Goal: Information Seeking & Learning: Learn about a topic

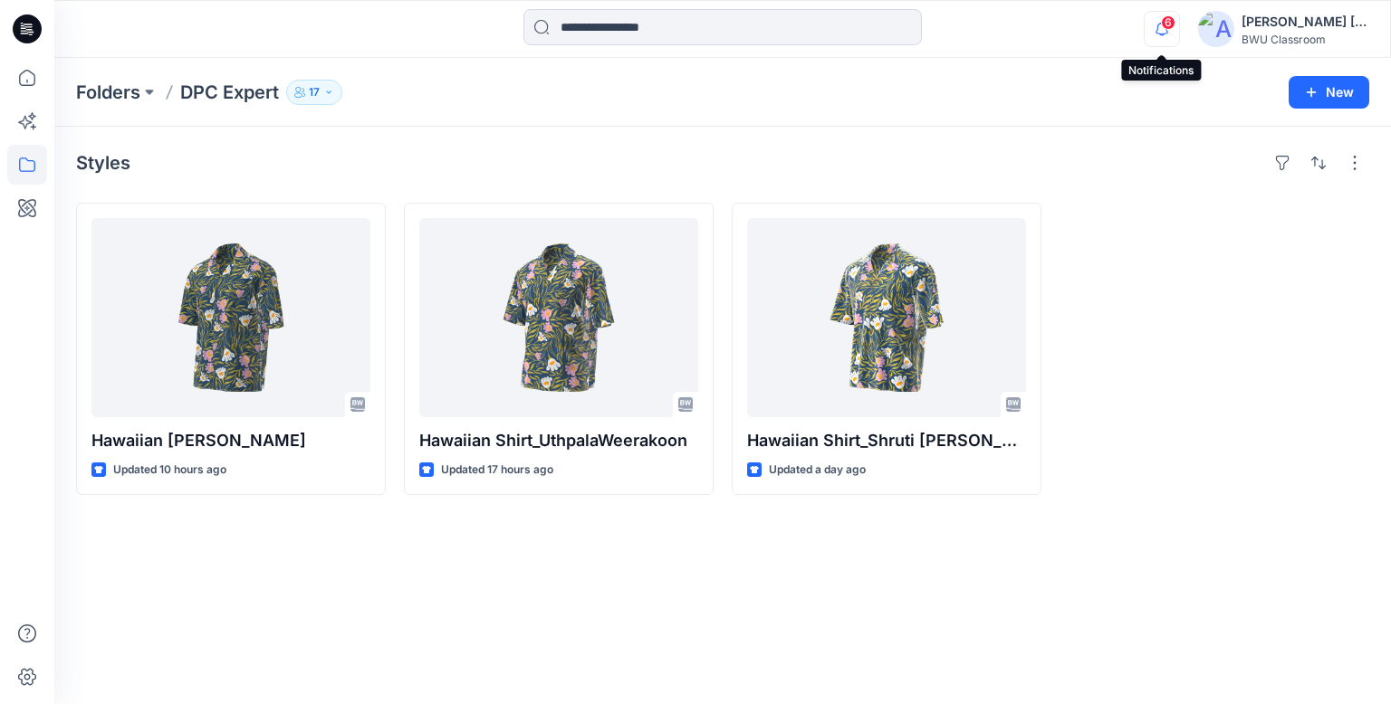
click at [1176, 27] on icon "button" at bounding box center [1162, 29] width 34 height 36
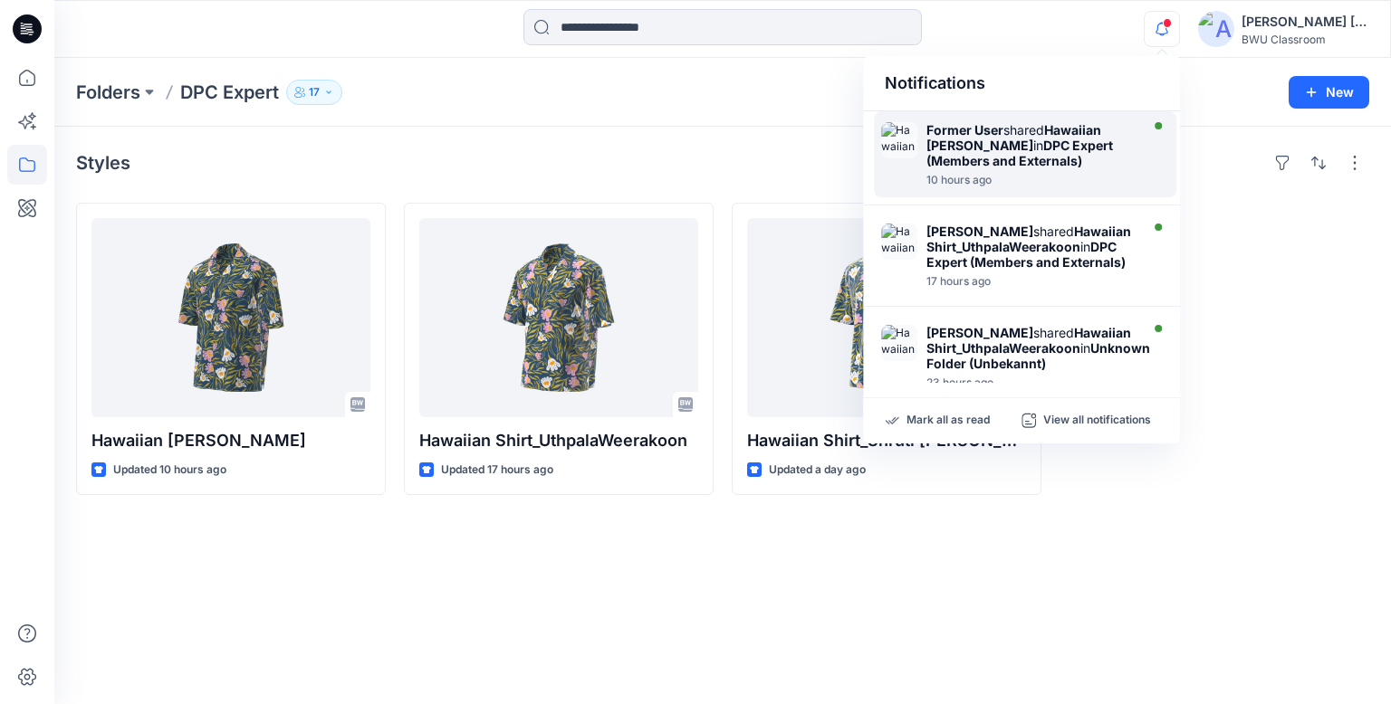
click at [991, 142] on strong "Hawaiian [PERSON_NAME]" at bounding box center [1013, 137] width 175 height 31
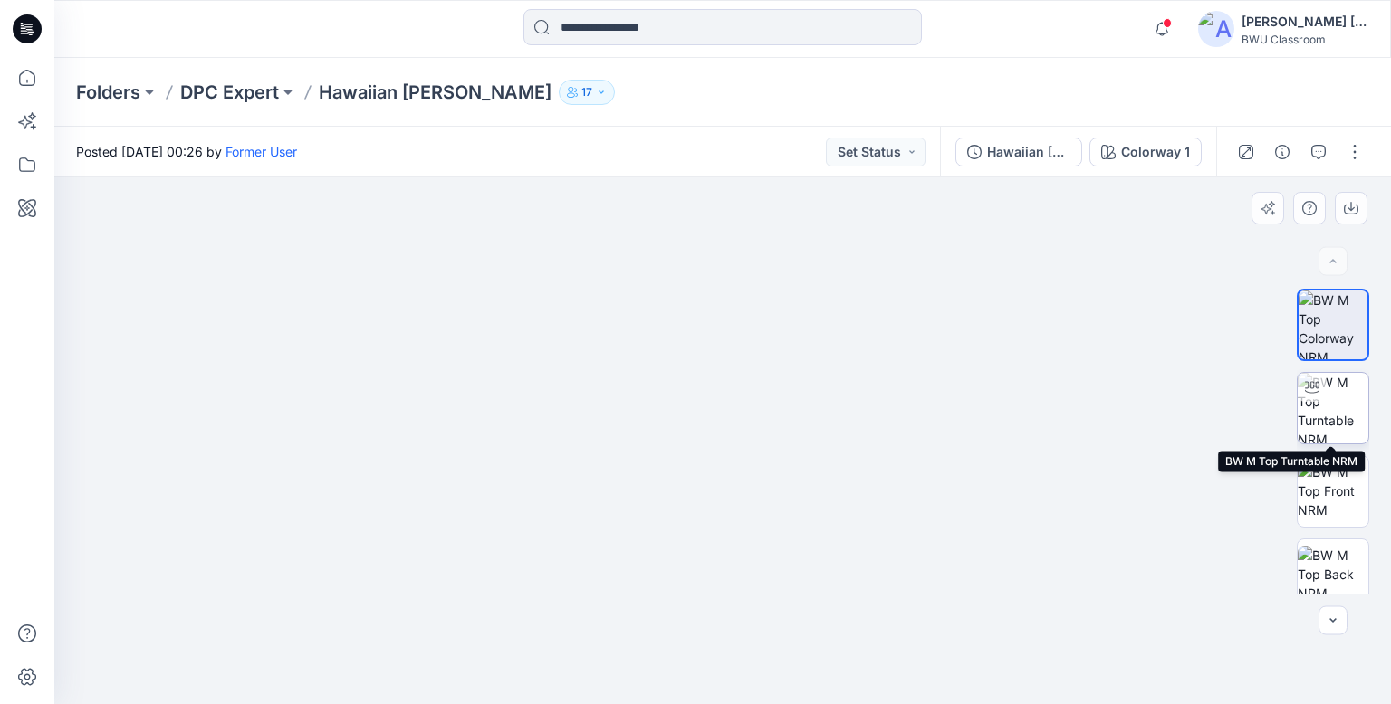
click at [1340, 417] on img at bounding box center [1333, 408] width 71 height 71
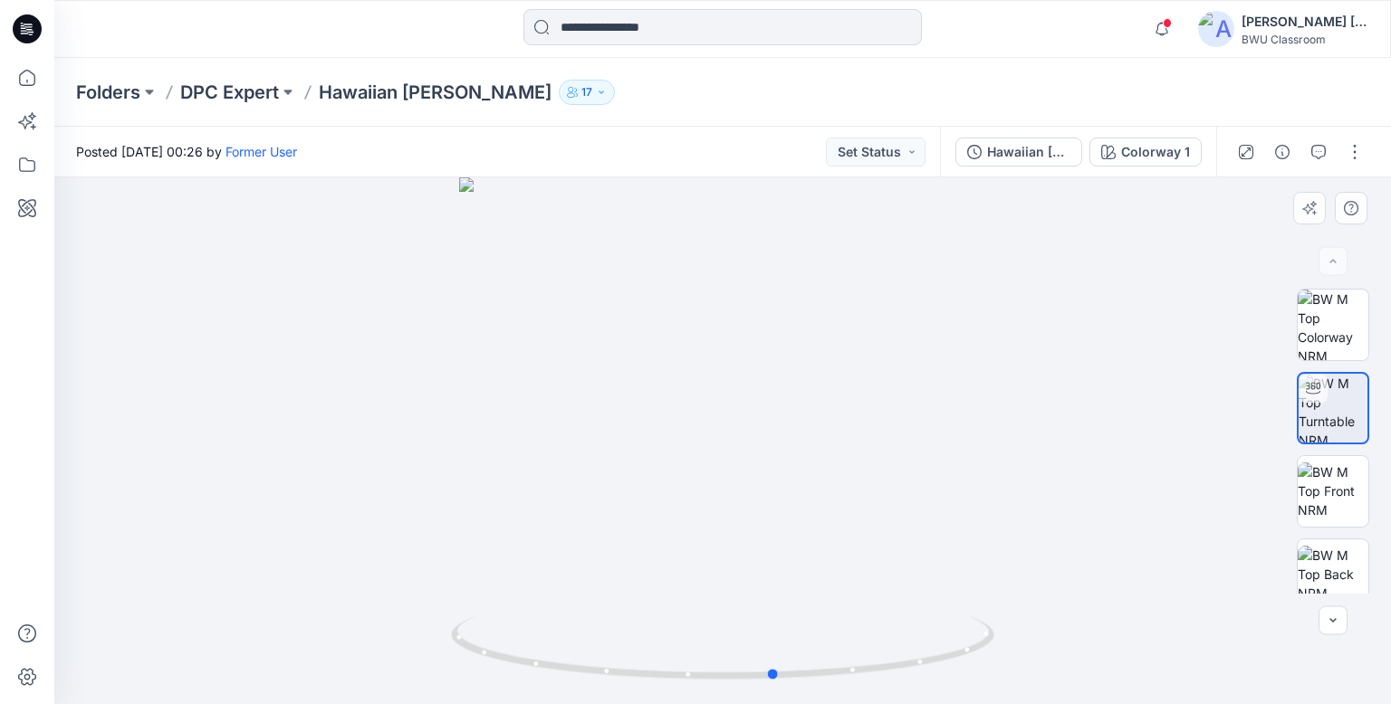
drag, startPoint x: 945, startPoint y: 666, endPoint x: 455, endPoint y: 613, distance: 493.6
click at [455, 613] on div at bounding box center [722, 440] width 1336 height 527
click at [1319, 492] on img at bounding box center [1333, 491] width 71 height 57
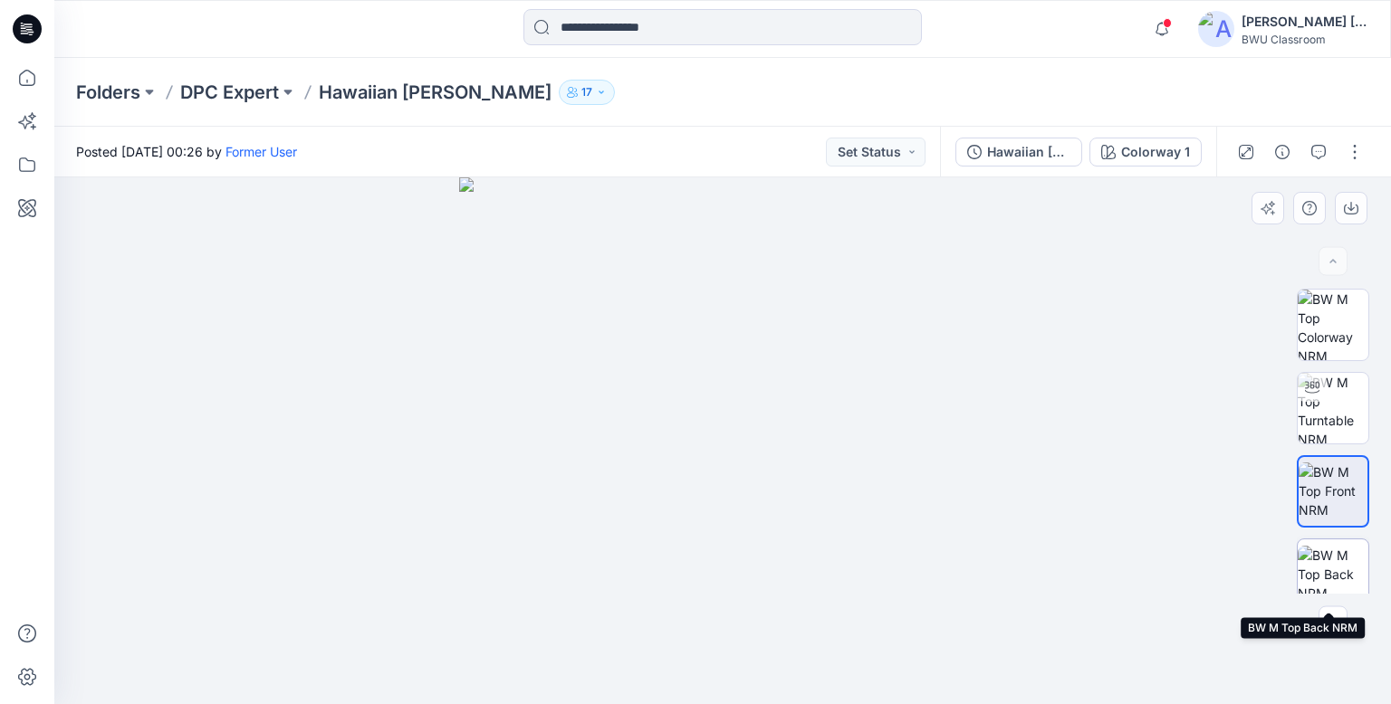
click at [1340, 572] on img at bounding box center [1333, 574] width 71 height 57
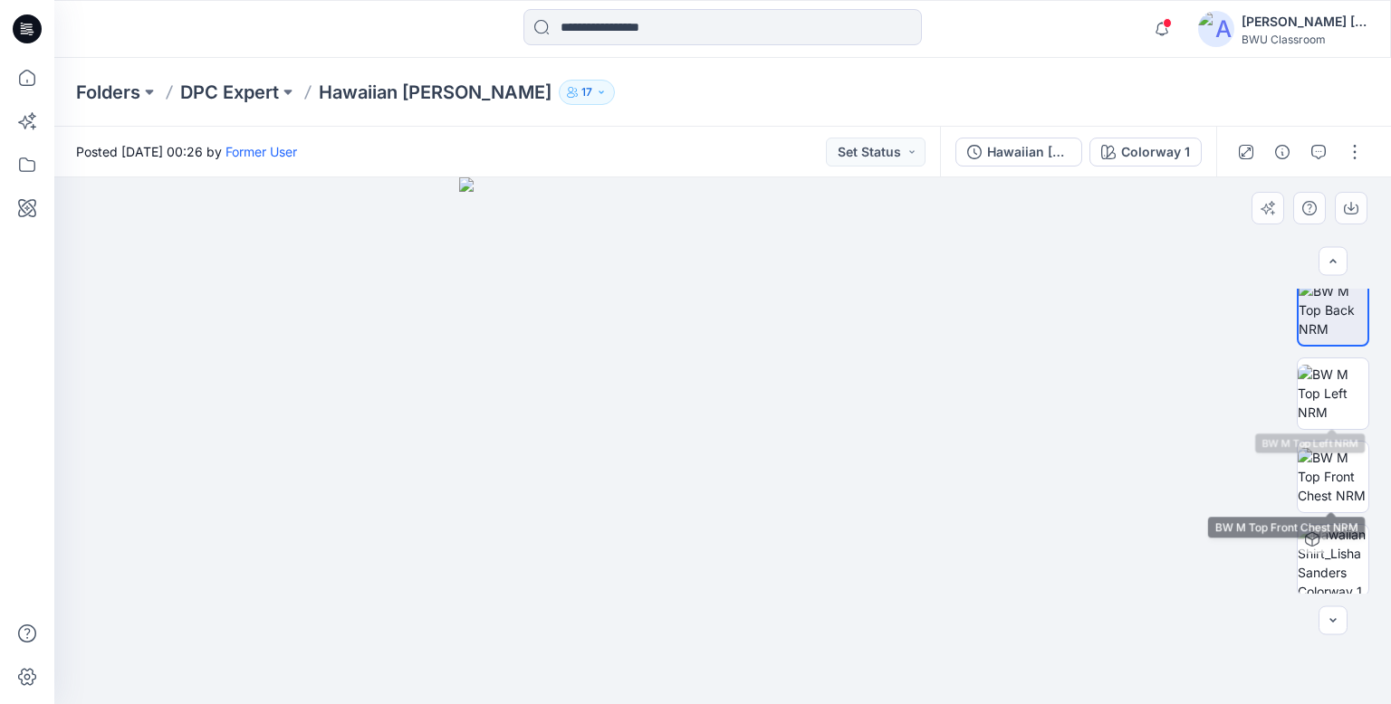
scroll to position [267, 0]
click at [1334, 374] on img at bounding box center [1333, 390] width 71 height 57
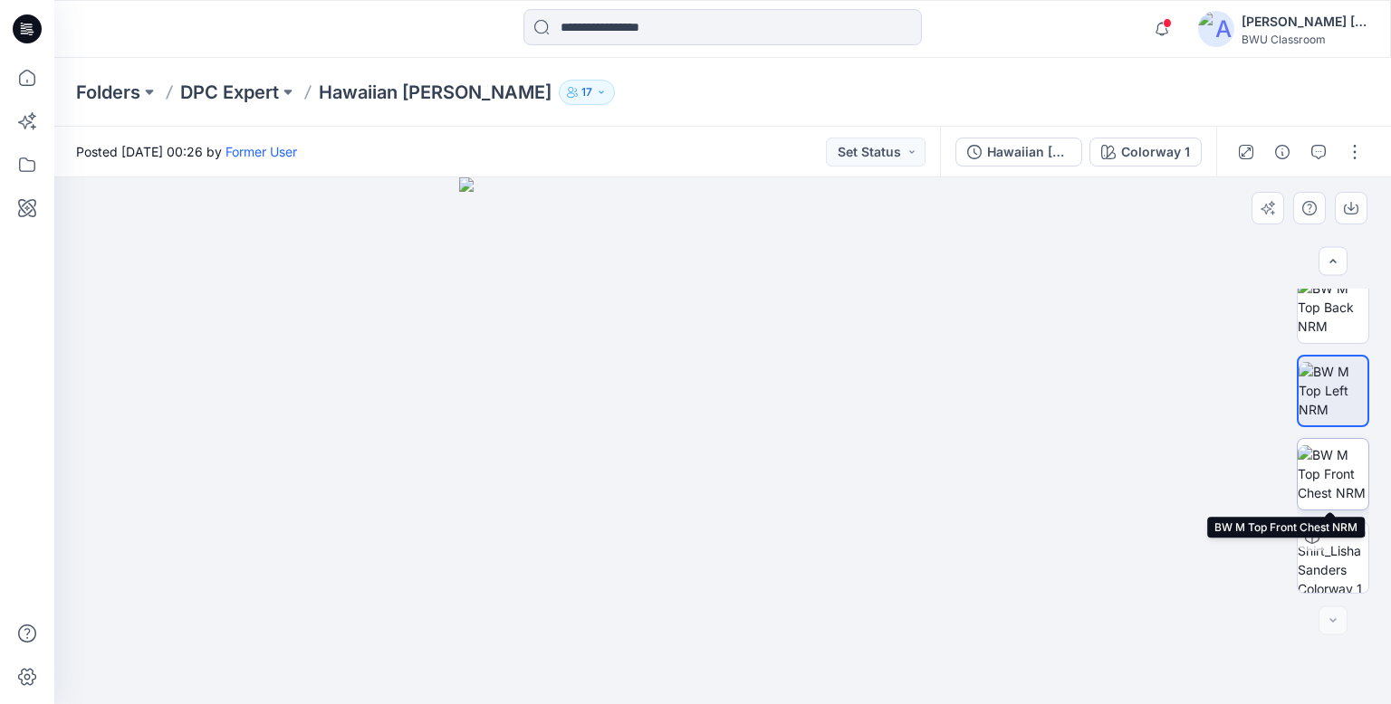
click at [1334, 474] on img at bounding box center [1333, 473] width 71 height 57
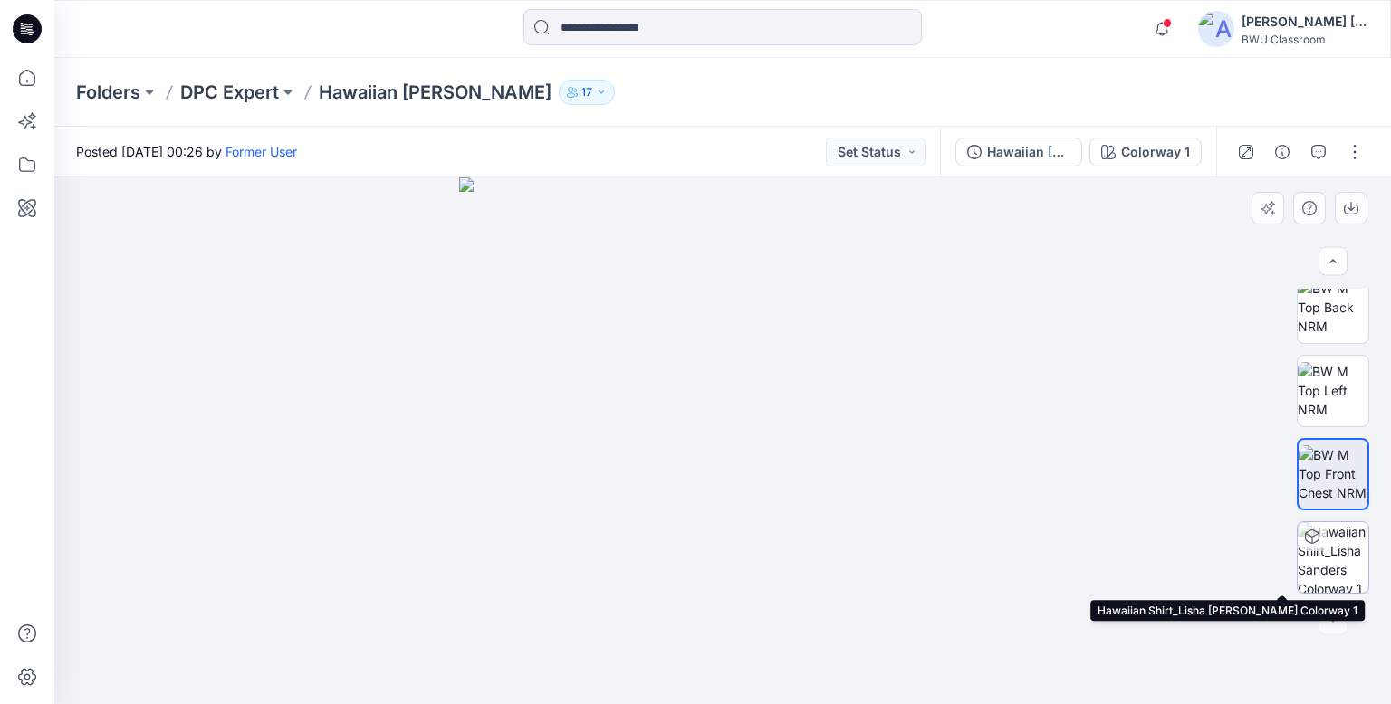
click at [1329, 555] on img at bounding box center [1333, 557] width 71 height 71
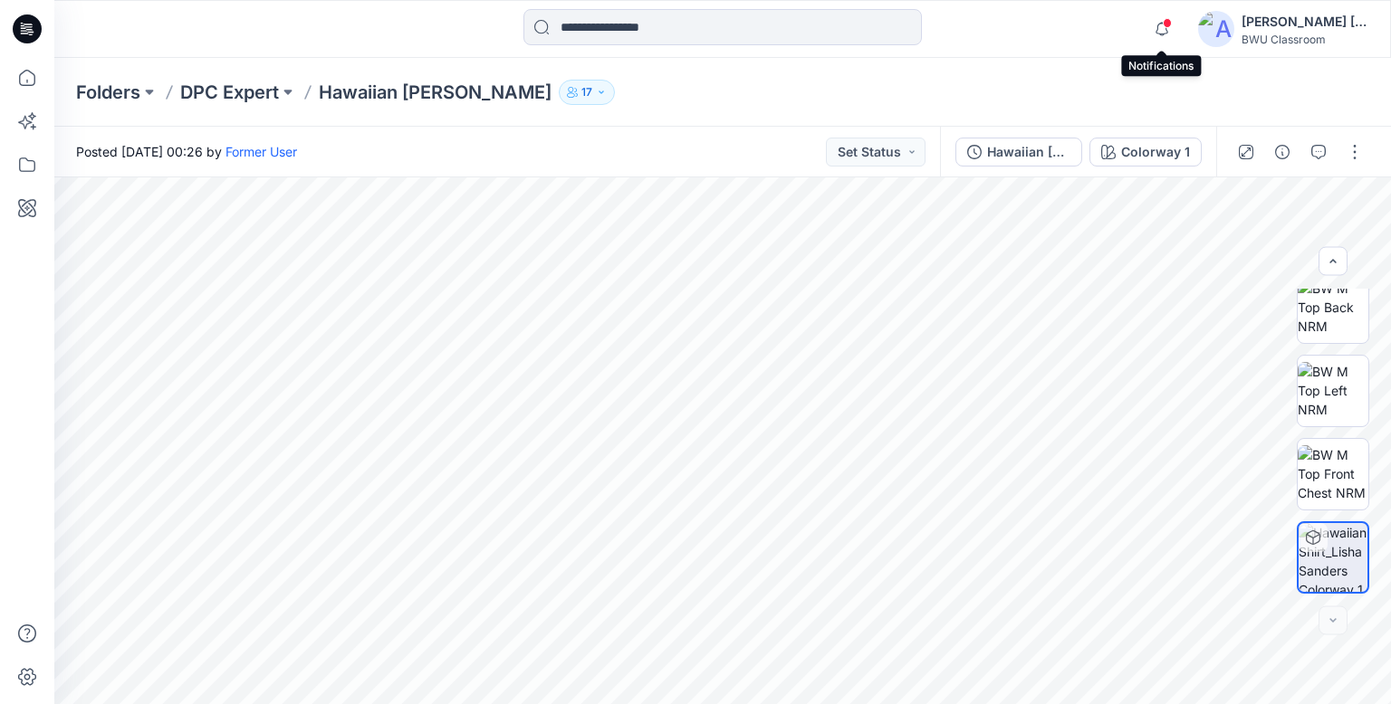
click at [1166, 27] on span at bounding box center [1167, 23] width 9 height 10
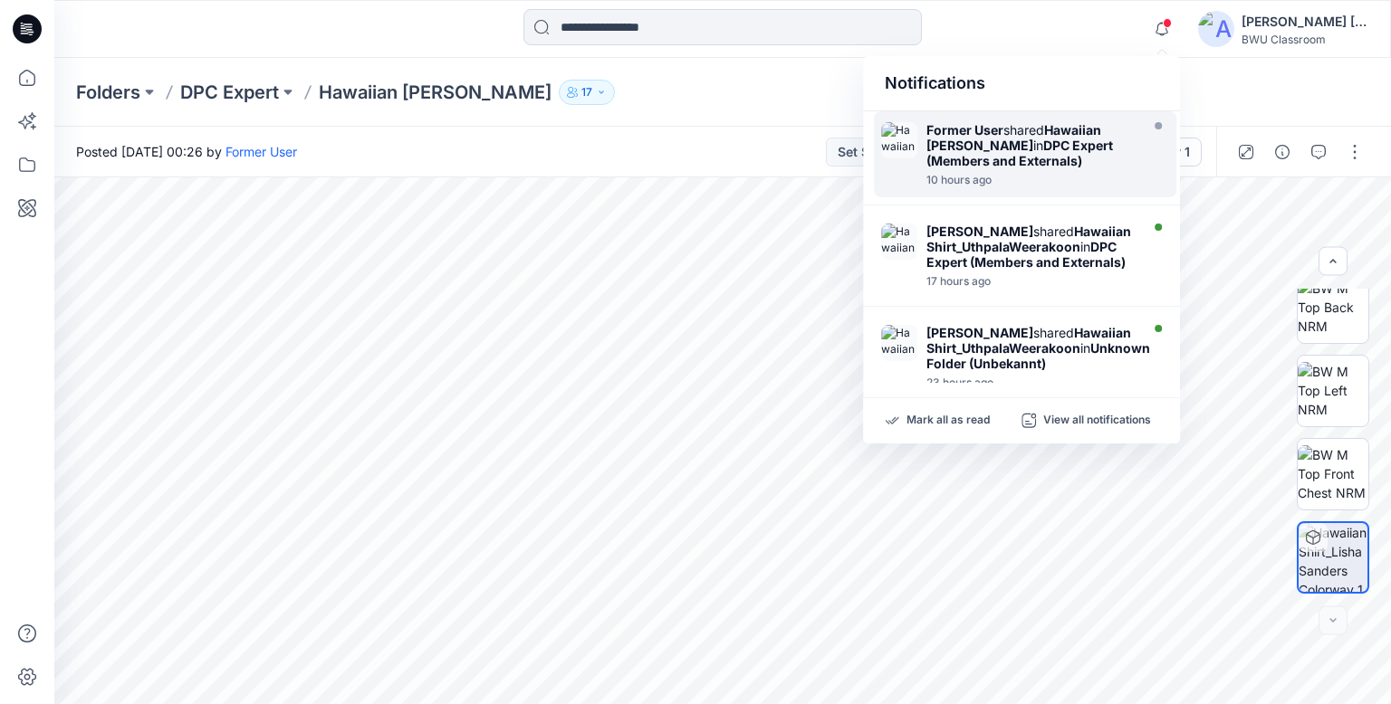
click at [1020, 129] on div "Former User shared Hawaiian [PERSON_NAME] in DPC Expert (Members and Externals)" at bounding box center [1030, 145] width 208 height 46
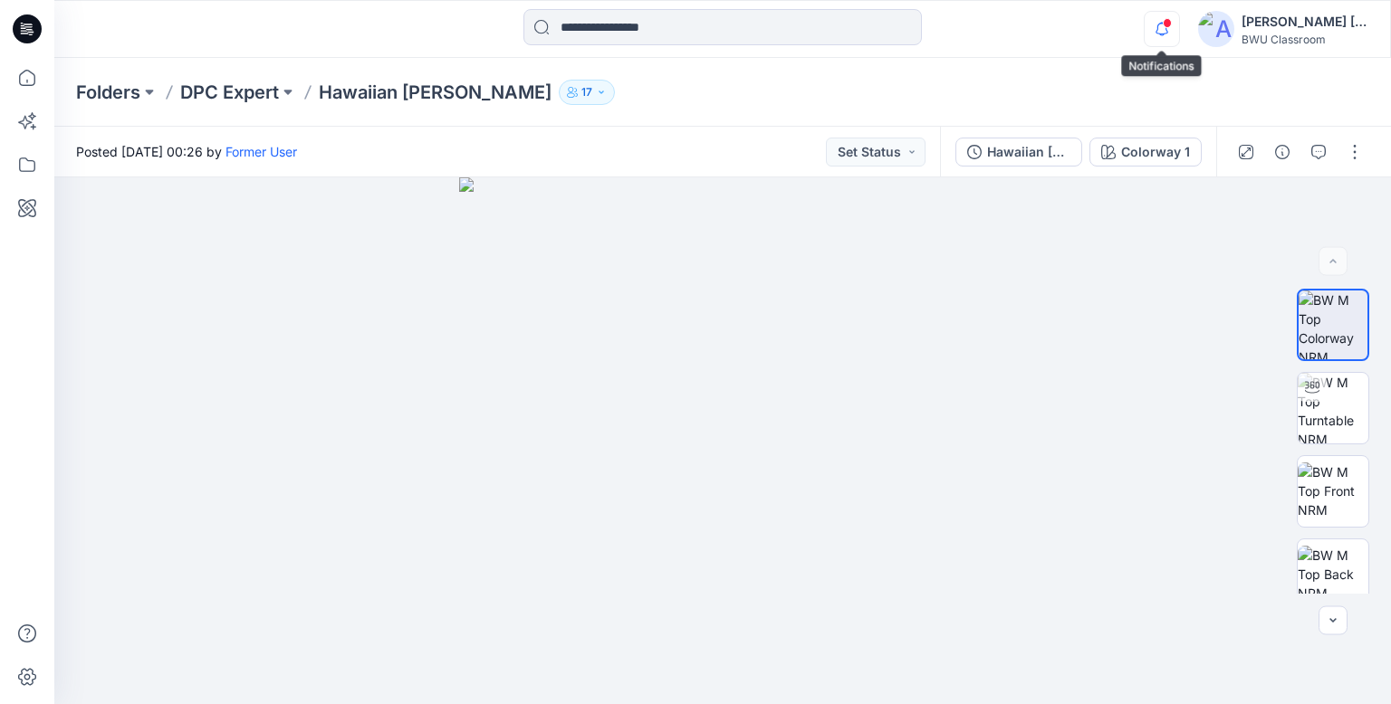
click at [1159, 27] on icon "button" at bounding box center [1162, 29] width 34 height 36
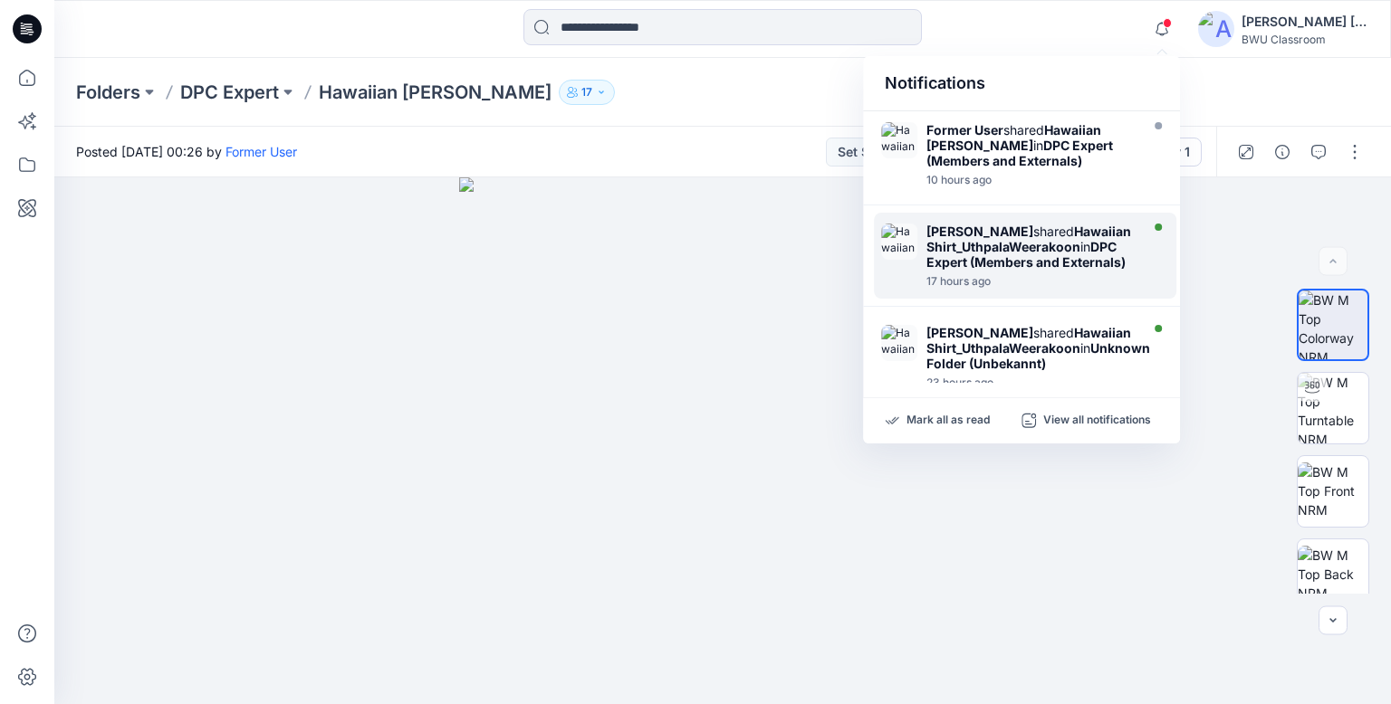
click at [1005, 247] on div "[PERSON_NAME] shared Hawaiian Shirt_UthpalaWeerakoon in DPC Expert (Members and…" at bounding box center [1030, 247] width 208 height 46
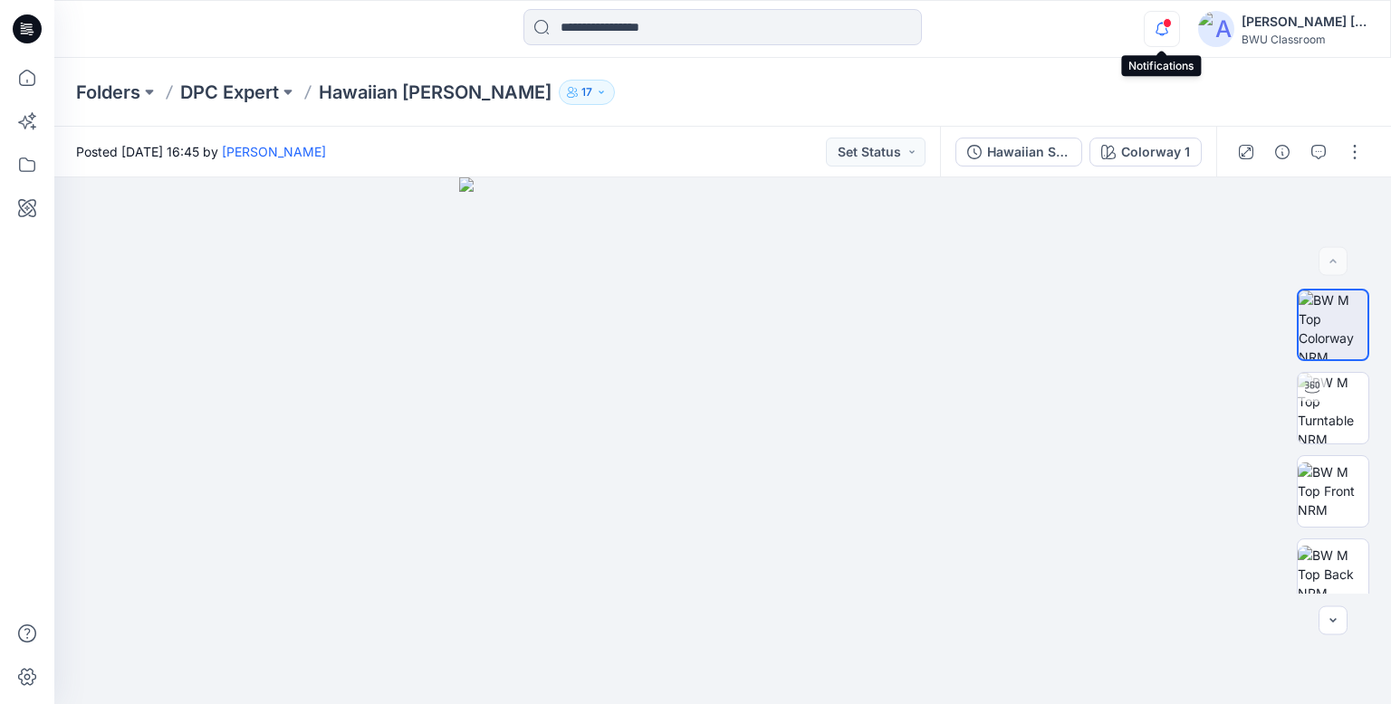
click at [1166, 30] on icon "button" at bounding box center [1161, 29] width 13 height 12
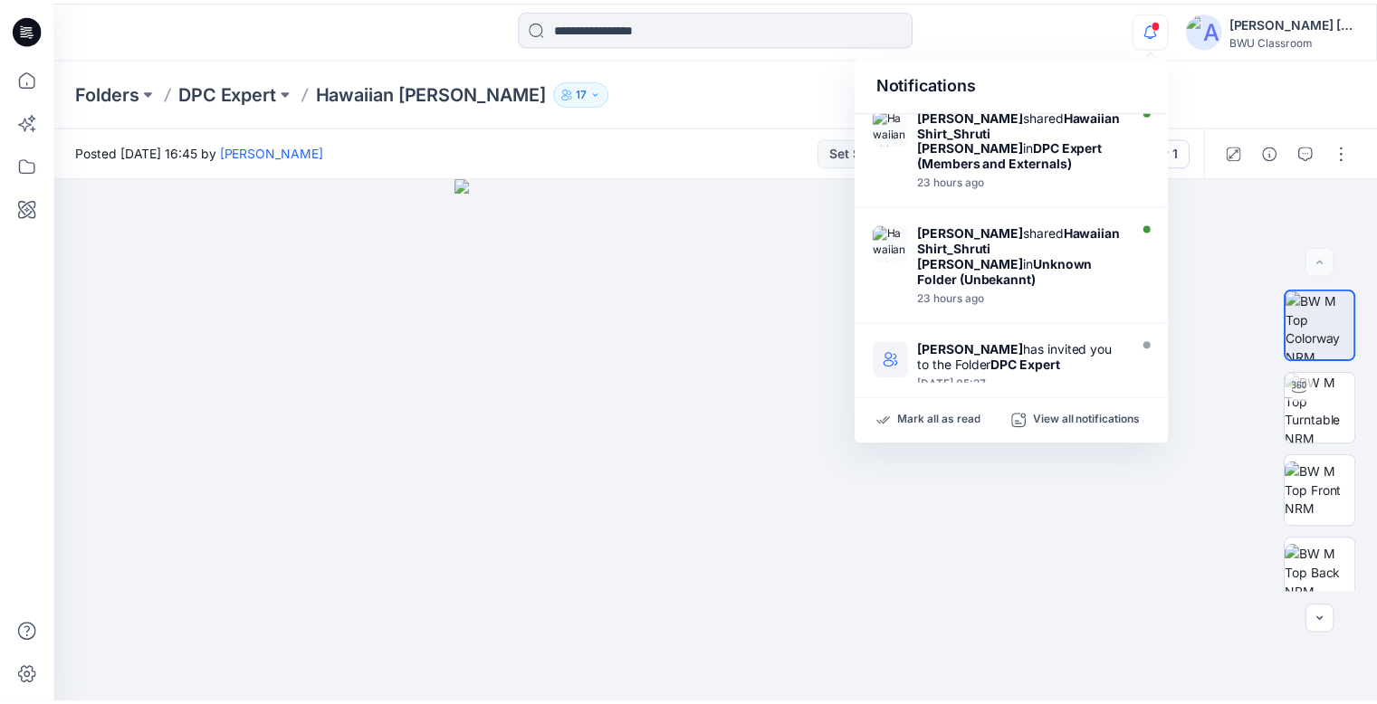
scroll to position [453, 0]
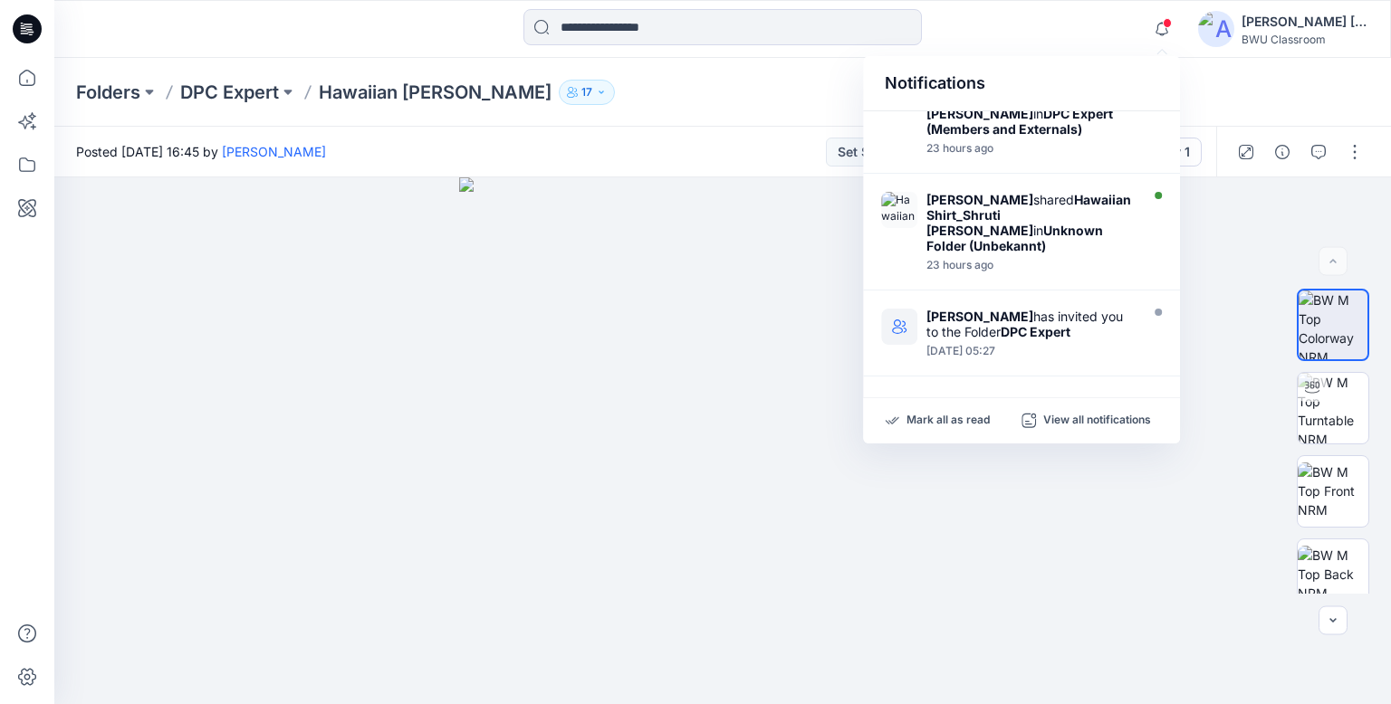
click at [1056, 226] on strong "Hawaiian Shirt_Shruti [PERSON_NAME]" at bounding box center [1028, 215] width 205 height 46
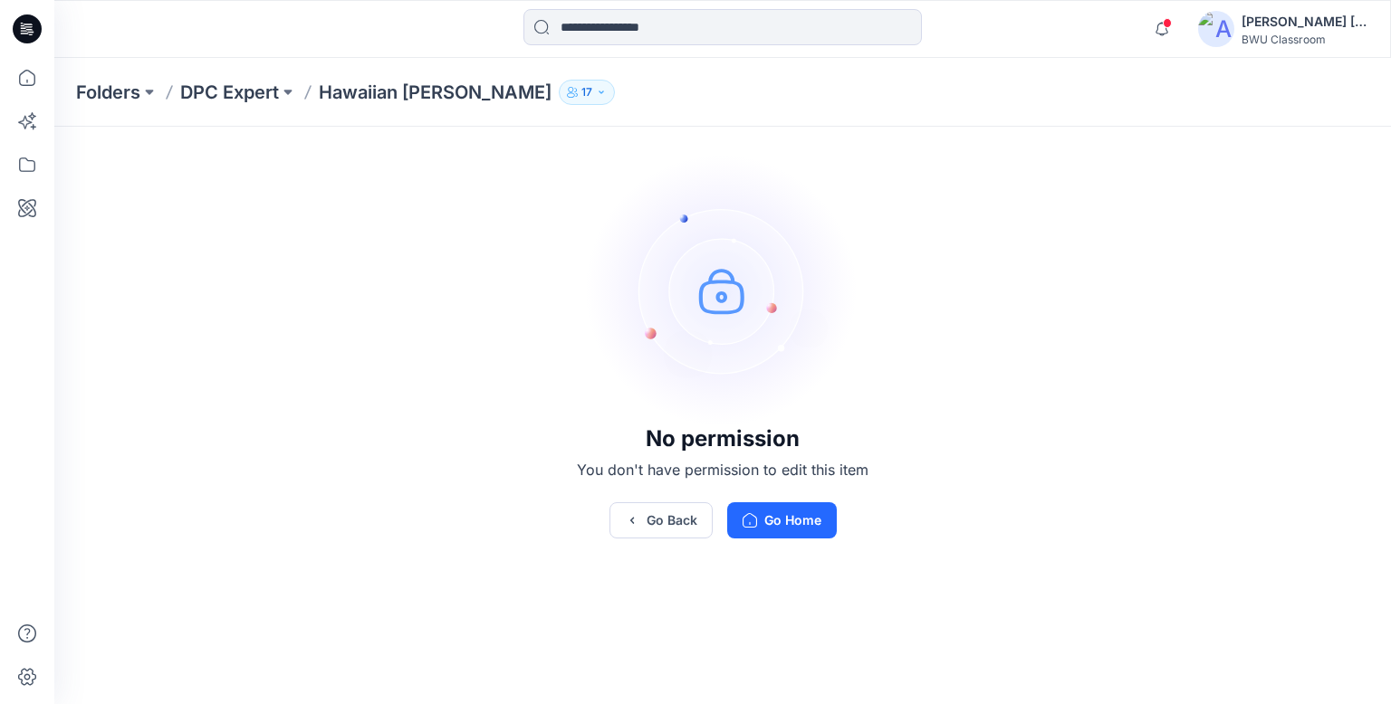
click at [25, 27] on icon at bounding box center [27, 28] width 29 height 29
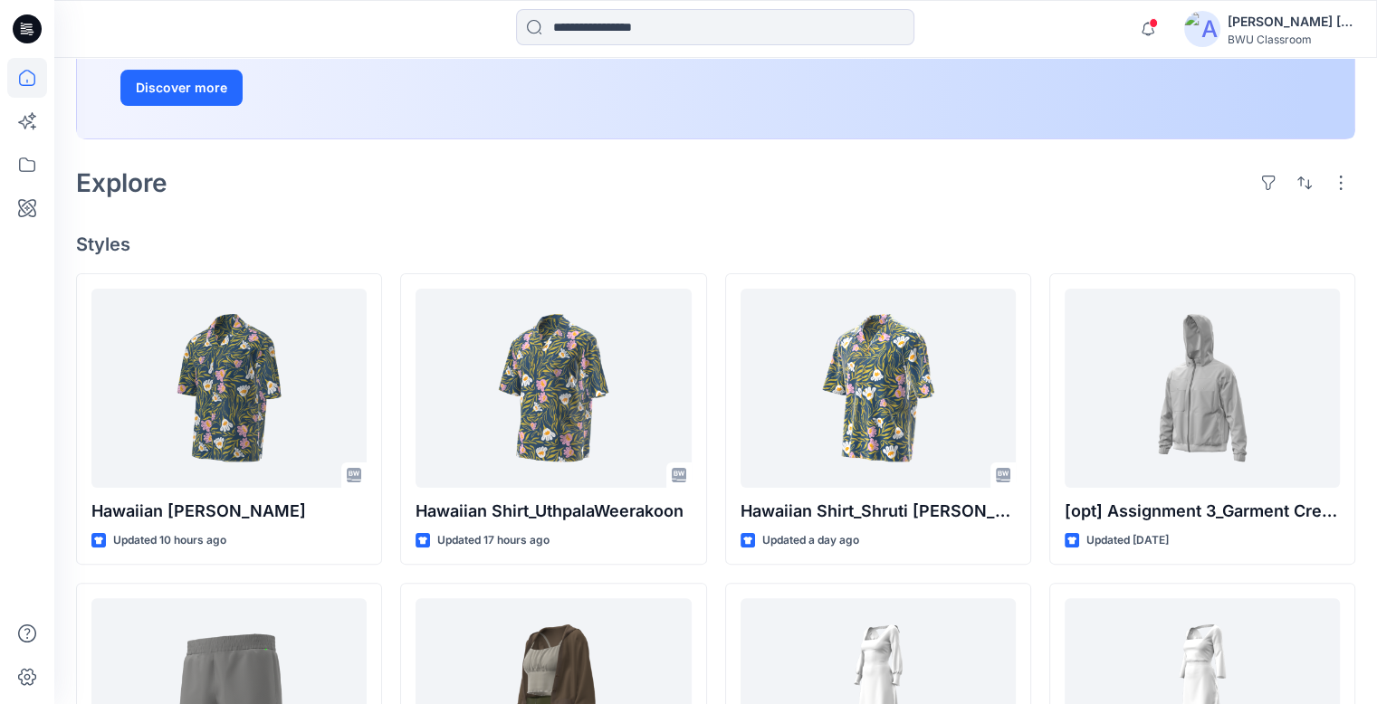
scroll to position [362, 0]
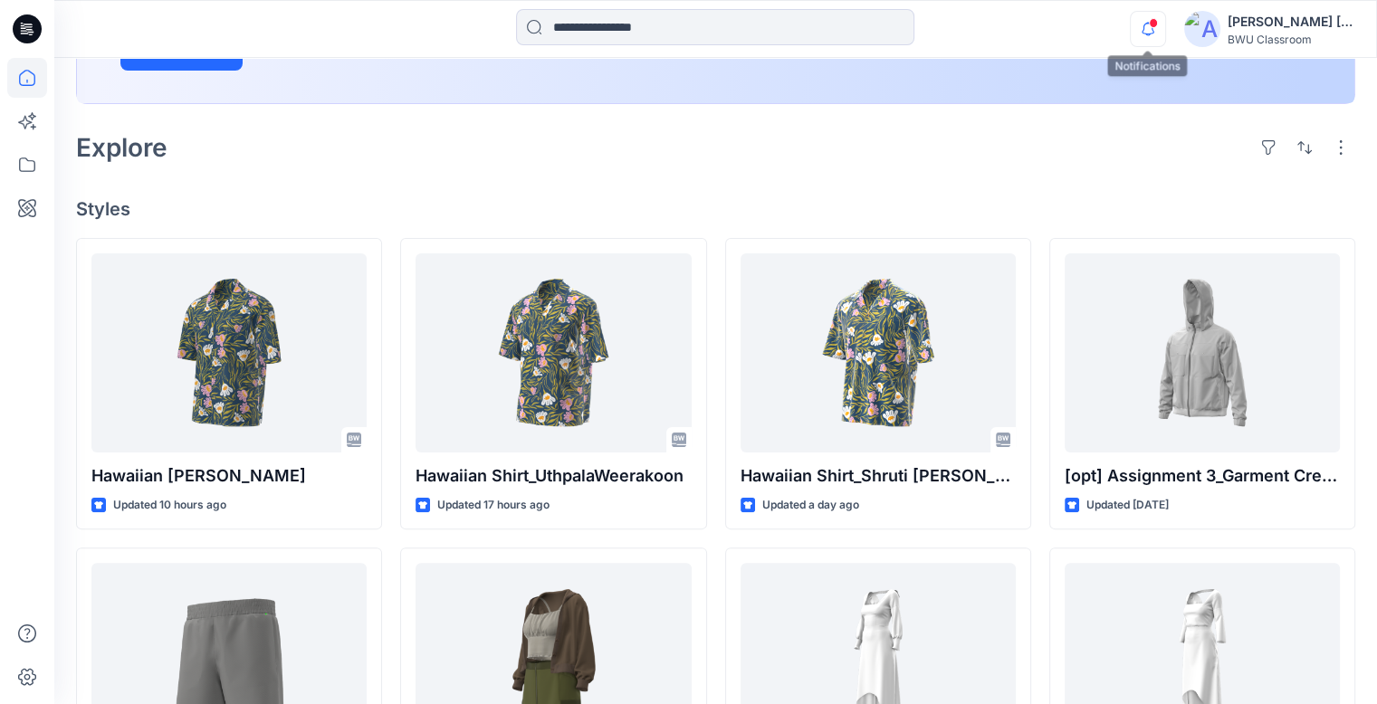
click at [1152, 33] on icon "button" at bounding box center [1148, 29] width 34 height 36
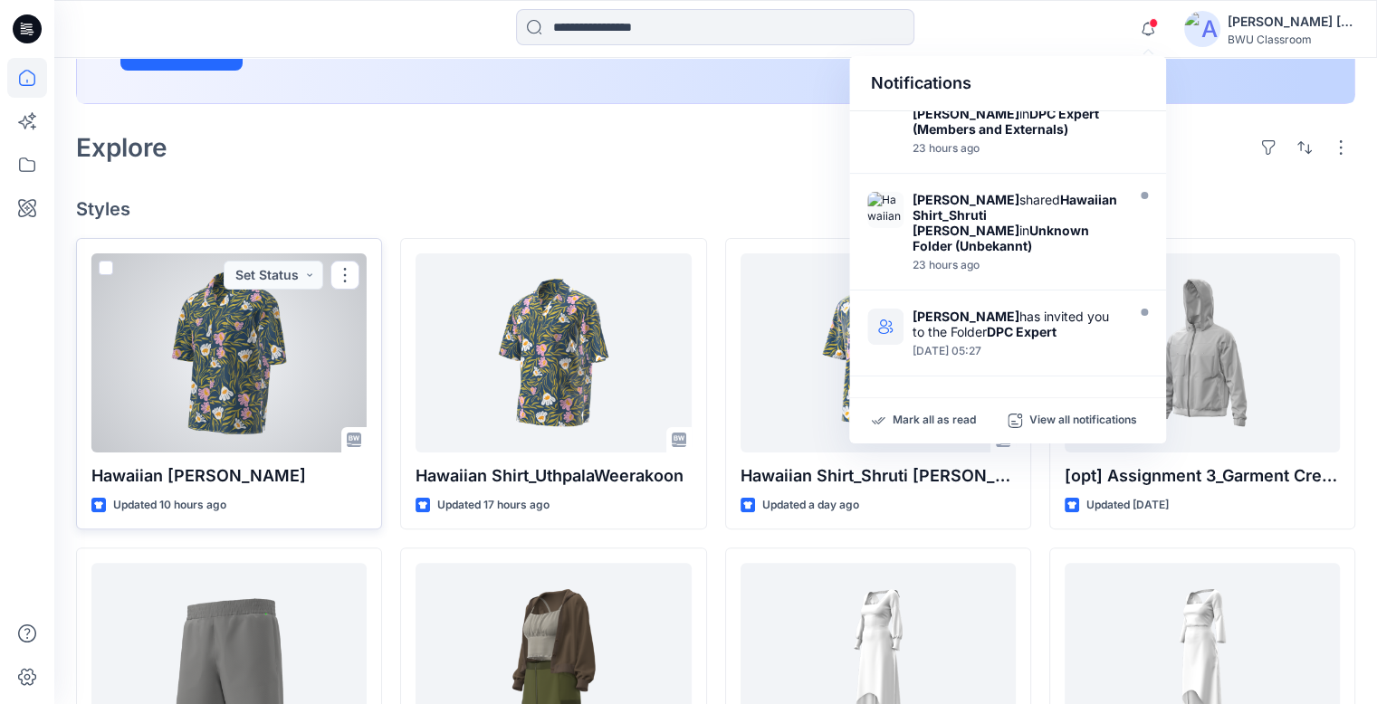
click at [203, 362] on div at bounding box center [228, 353] width 275 height 199
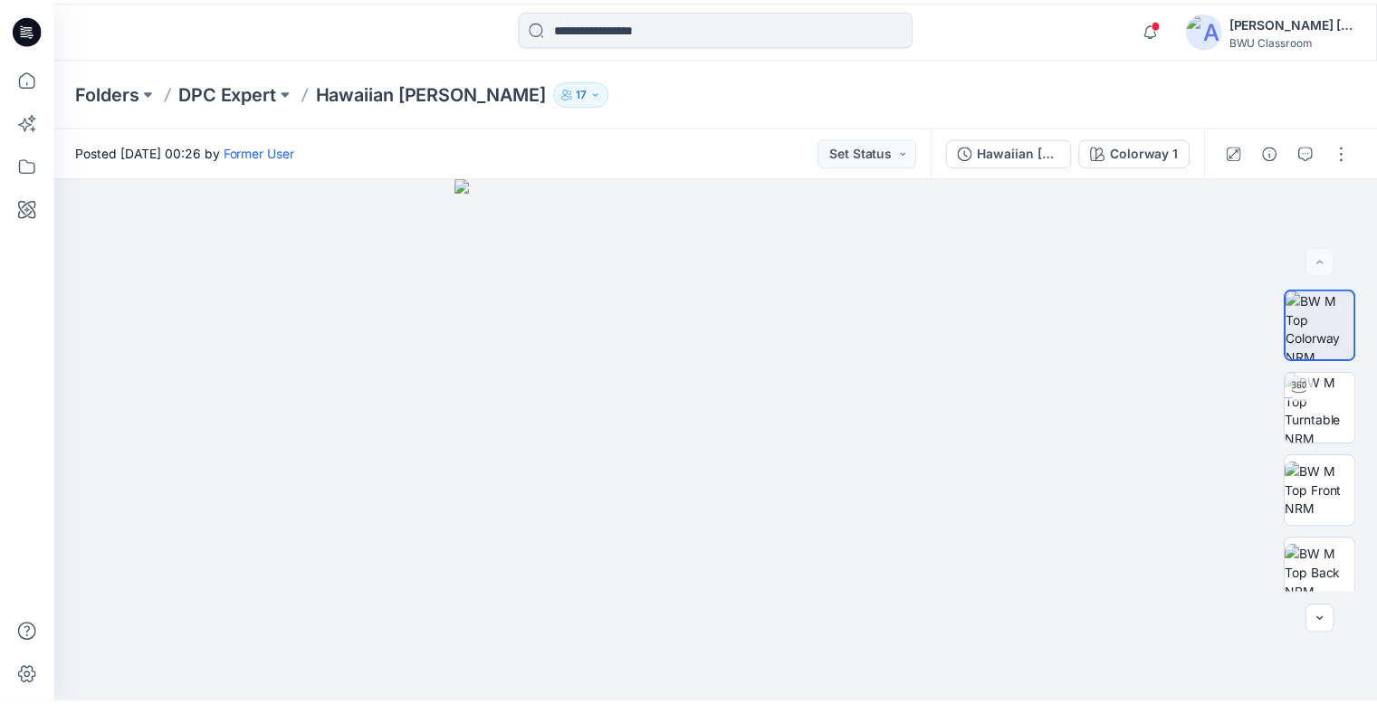
scroll to position [362, 0]
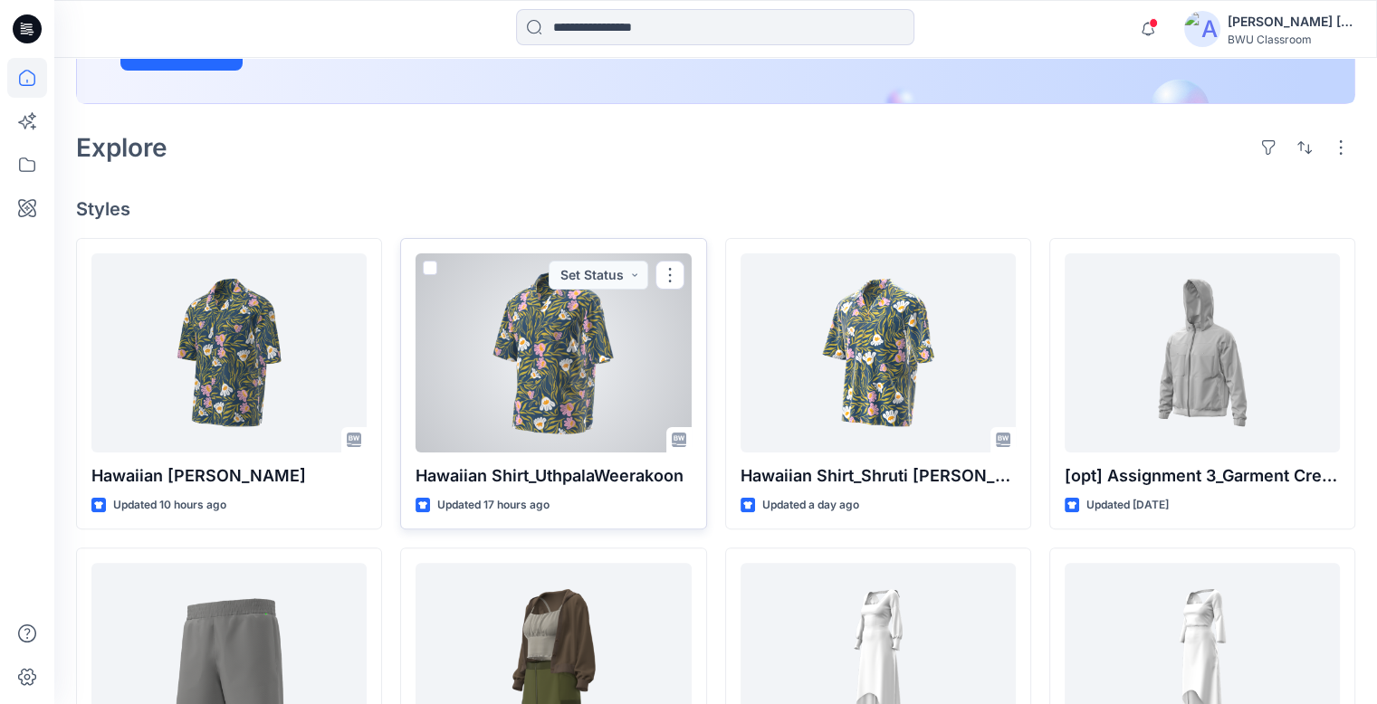
click at [494, 335] on div at bounding box center [553, 353] width 275 height 199
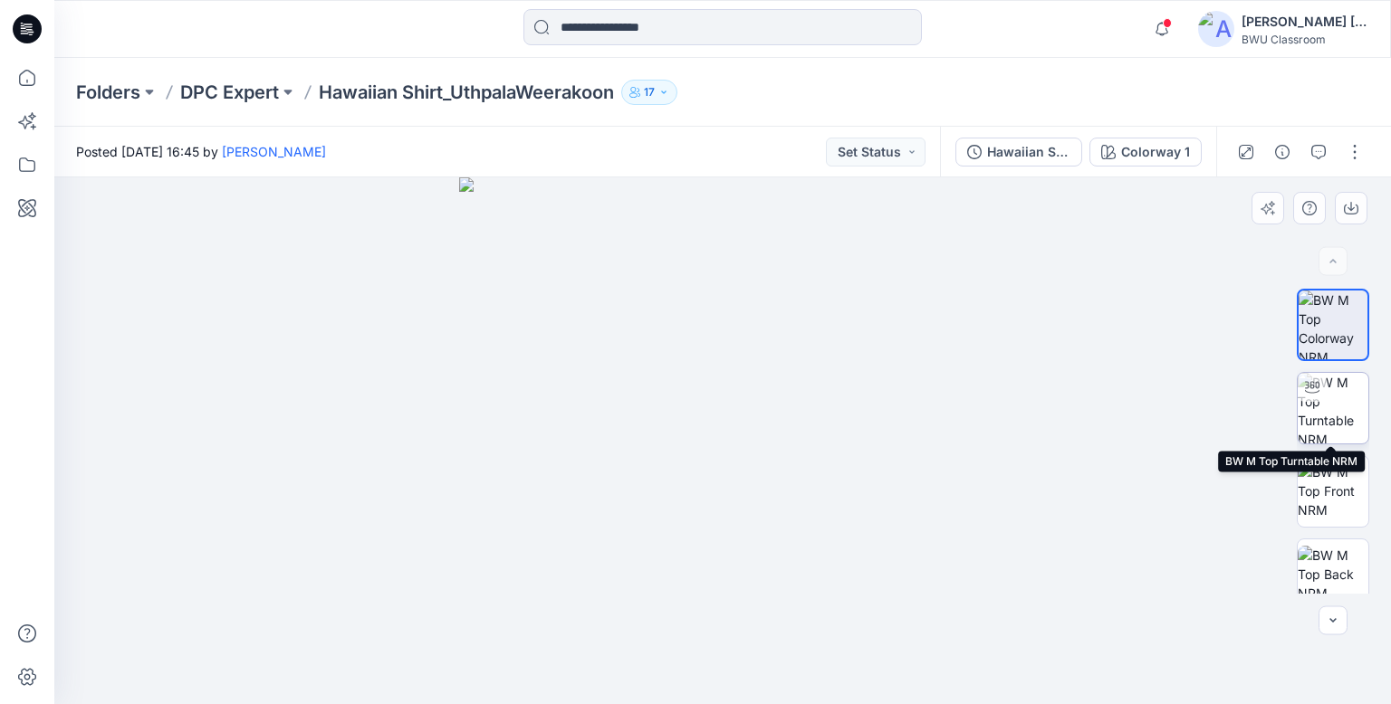
click at [1333, 411] on img at bounding box center [1333, 408] width 71 height 71
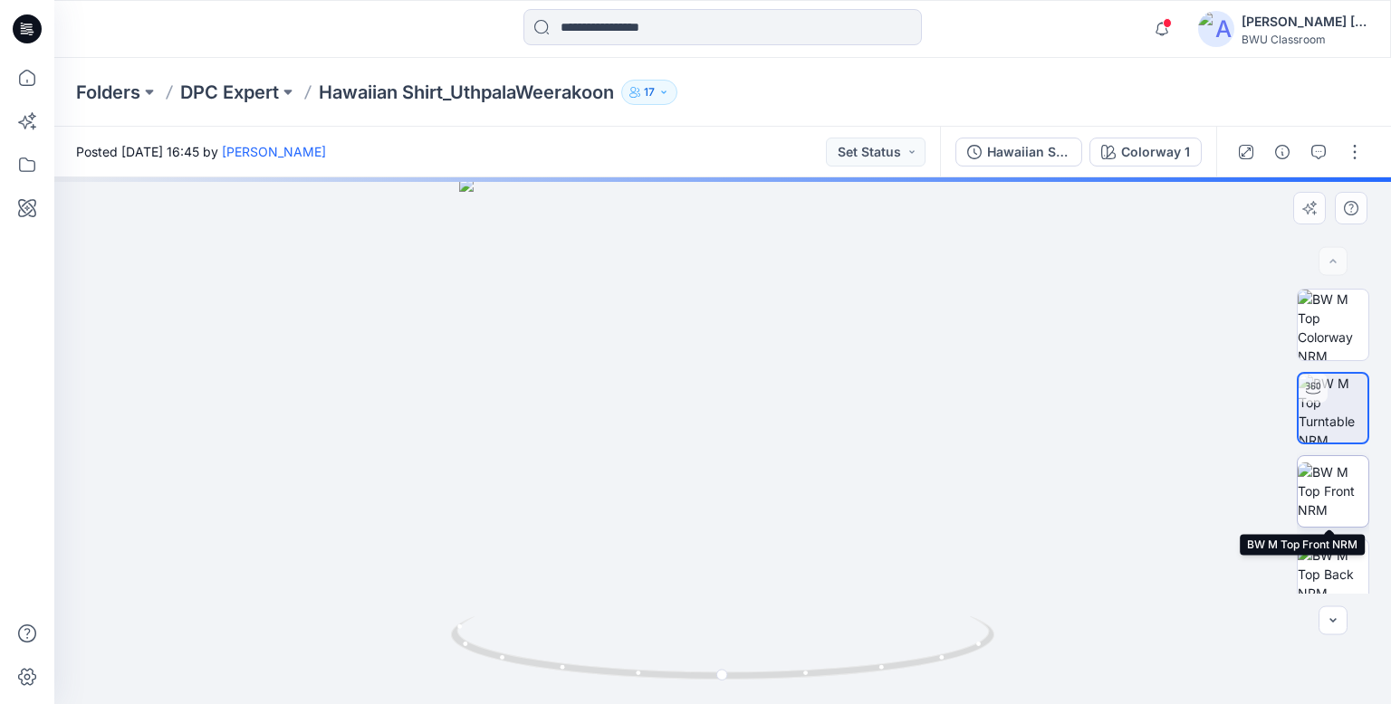
click at [1320, 494] on img at bounding box center [1333, 491] width 71 height 57
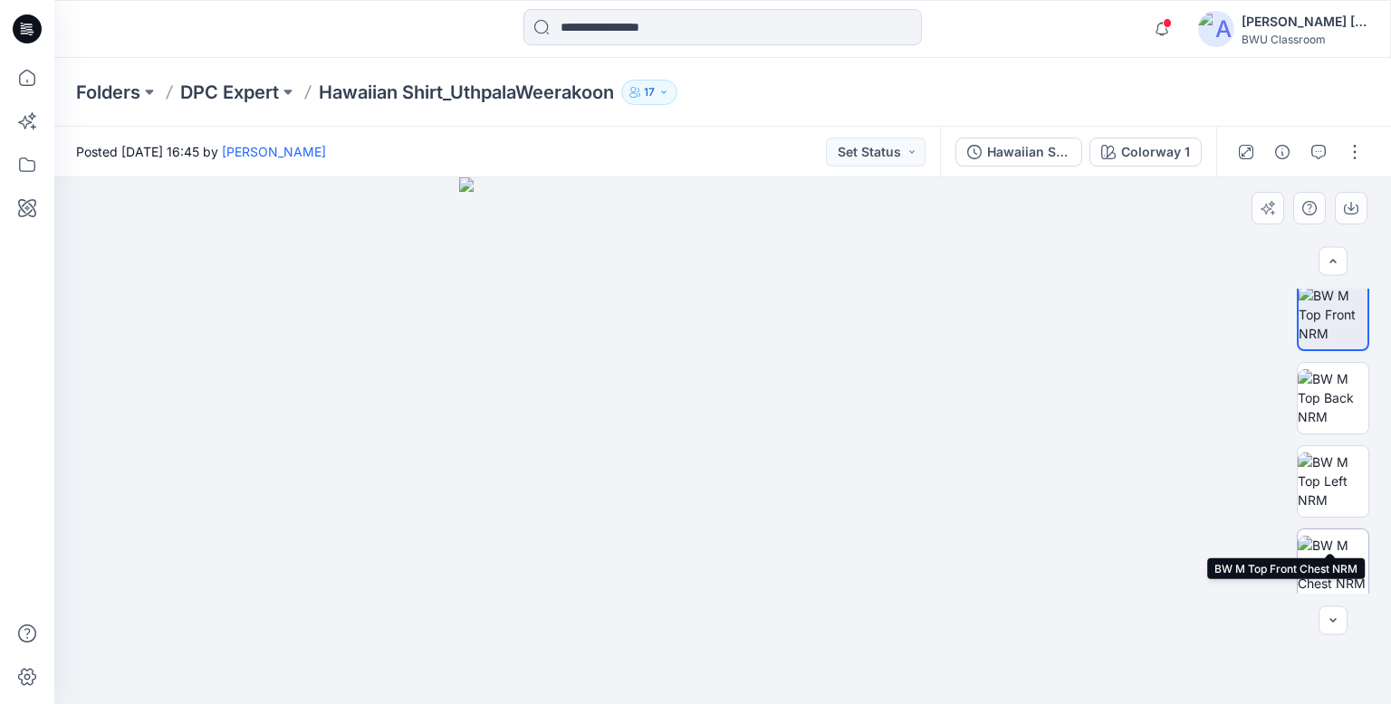
scroll to position [267, 0]
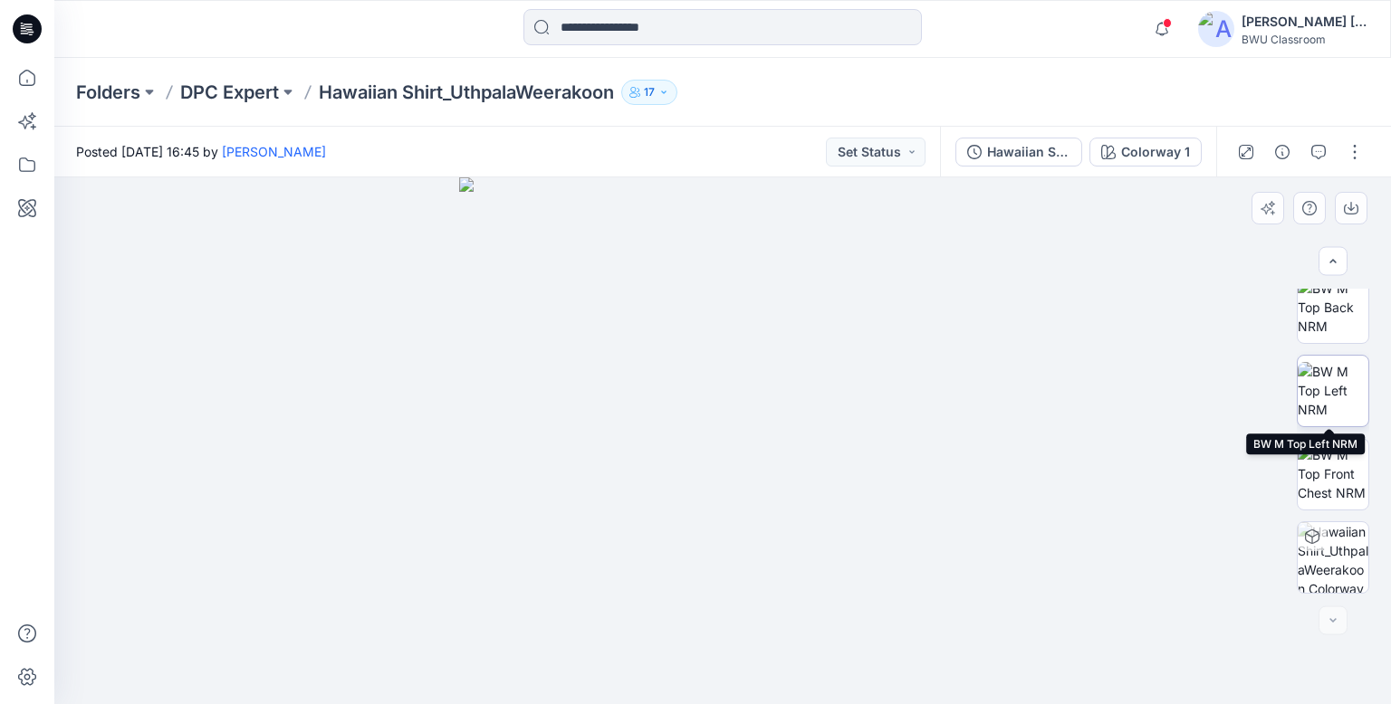
click at [1332, 378] on img at bounding box center [1333, 390] width 71 height 57
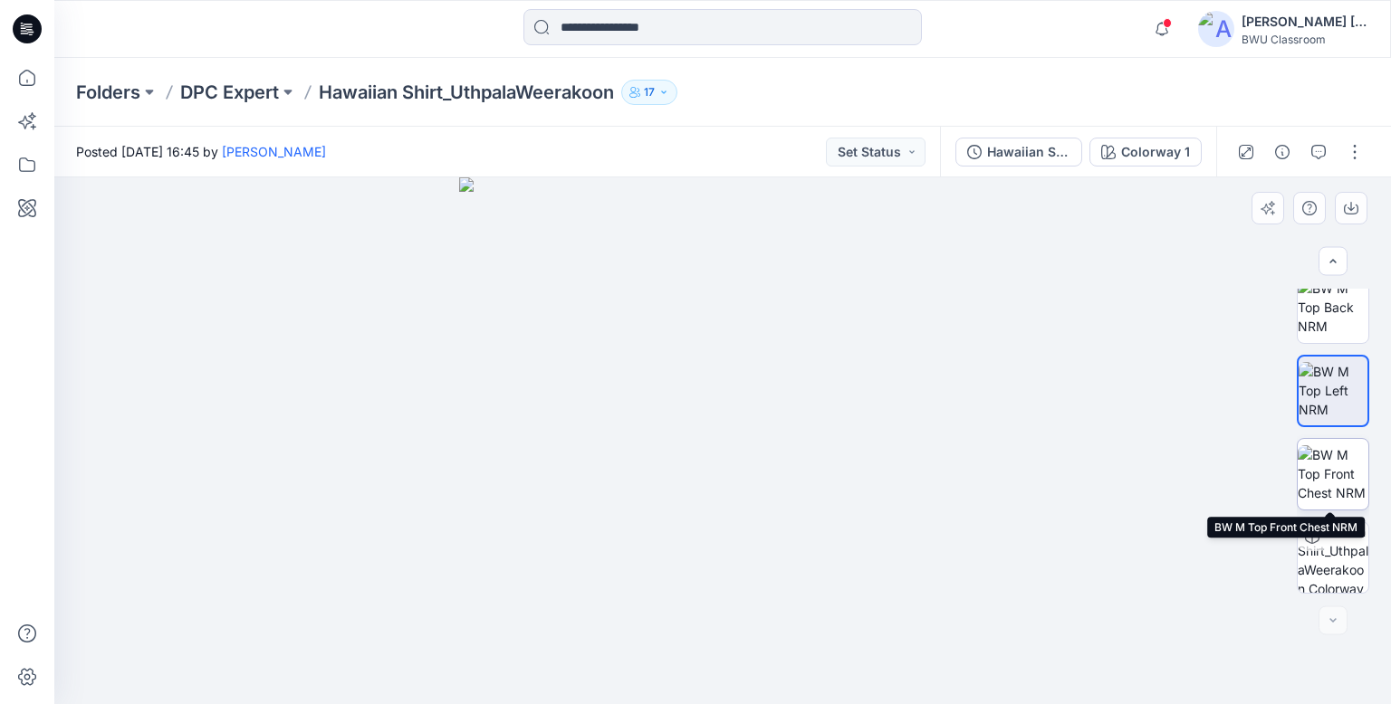
click at [1323, 484] on img at bounding box center [1333, 473] width 71 height 57
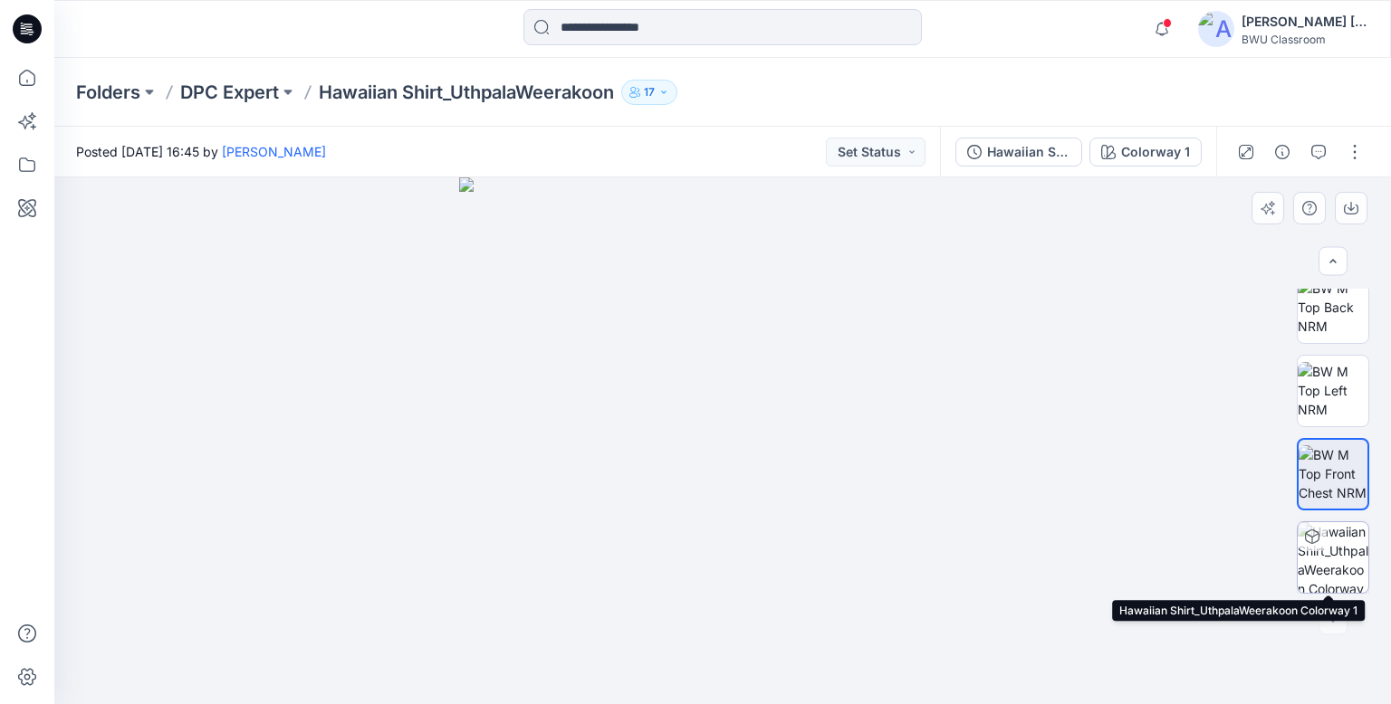
click at [1327, 548] on img at bounding box center [1333, 557] width 71 height 71
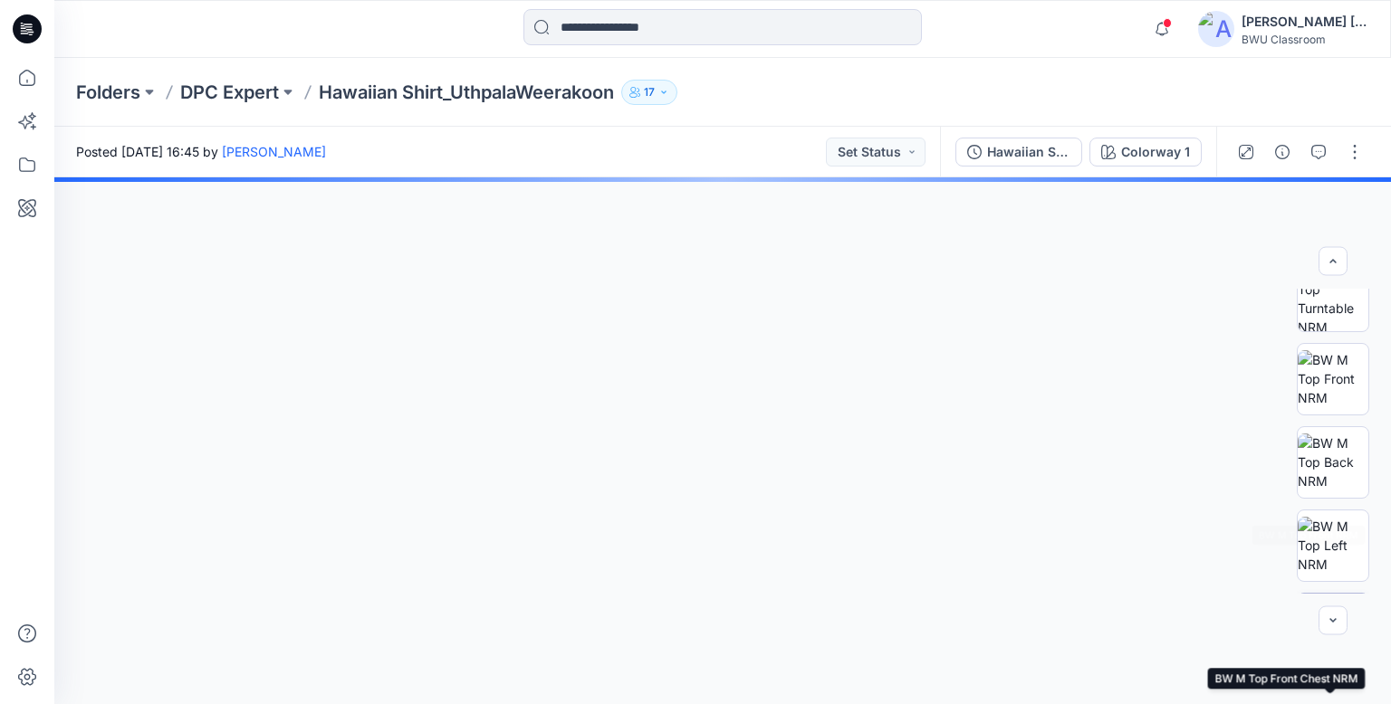
scroll to position [0, 0]
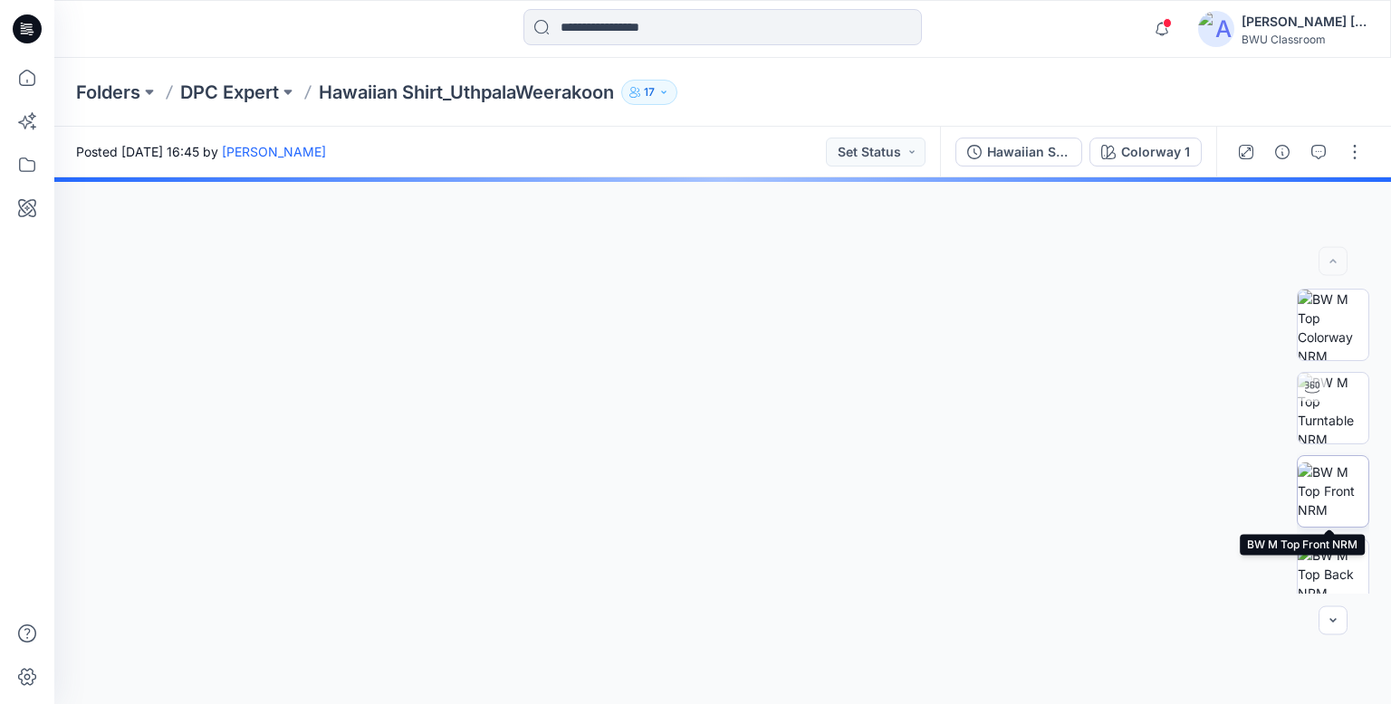
click at [1336, 493] on img at bounding box center [1333, 491] width 71 height 57
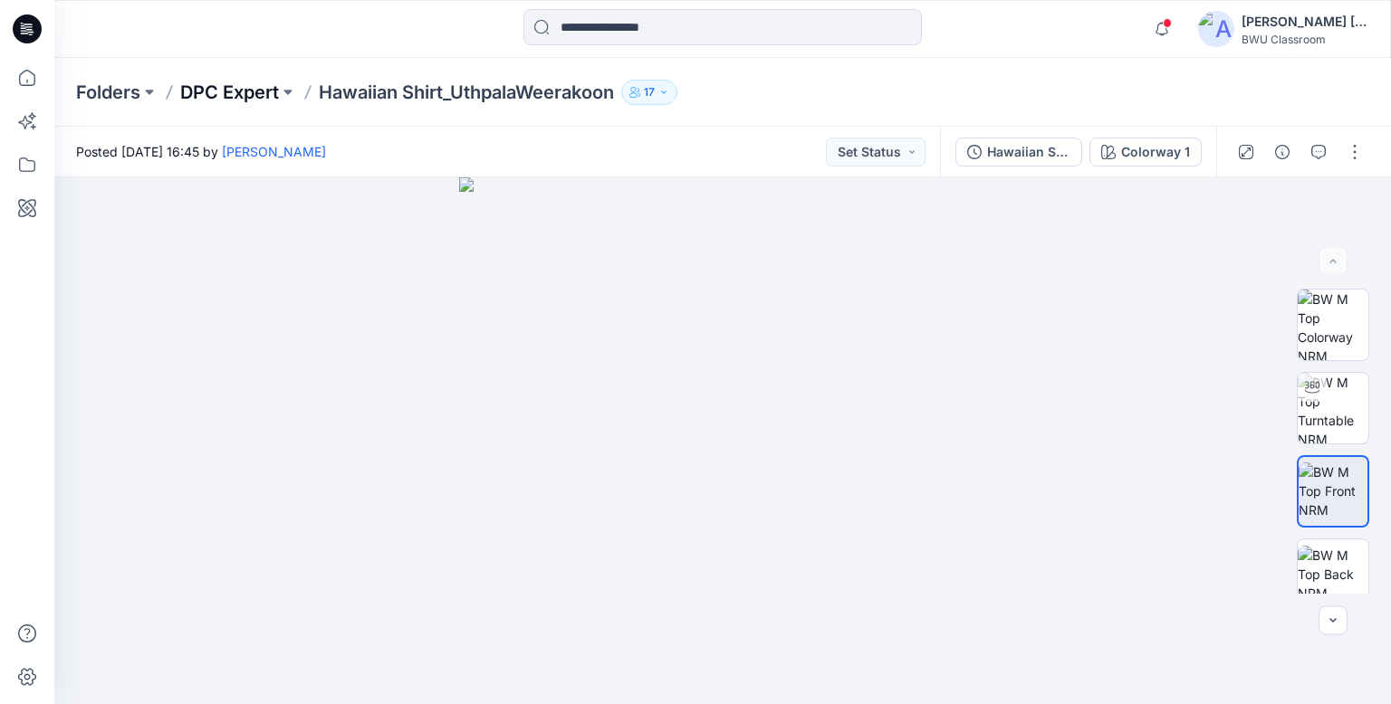
click at [245, 84] on p "DPC Expert" at bounding box center [229, 92] width 99 height 25
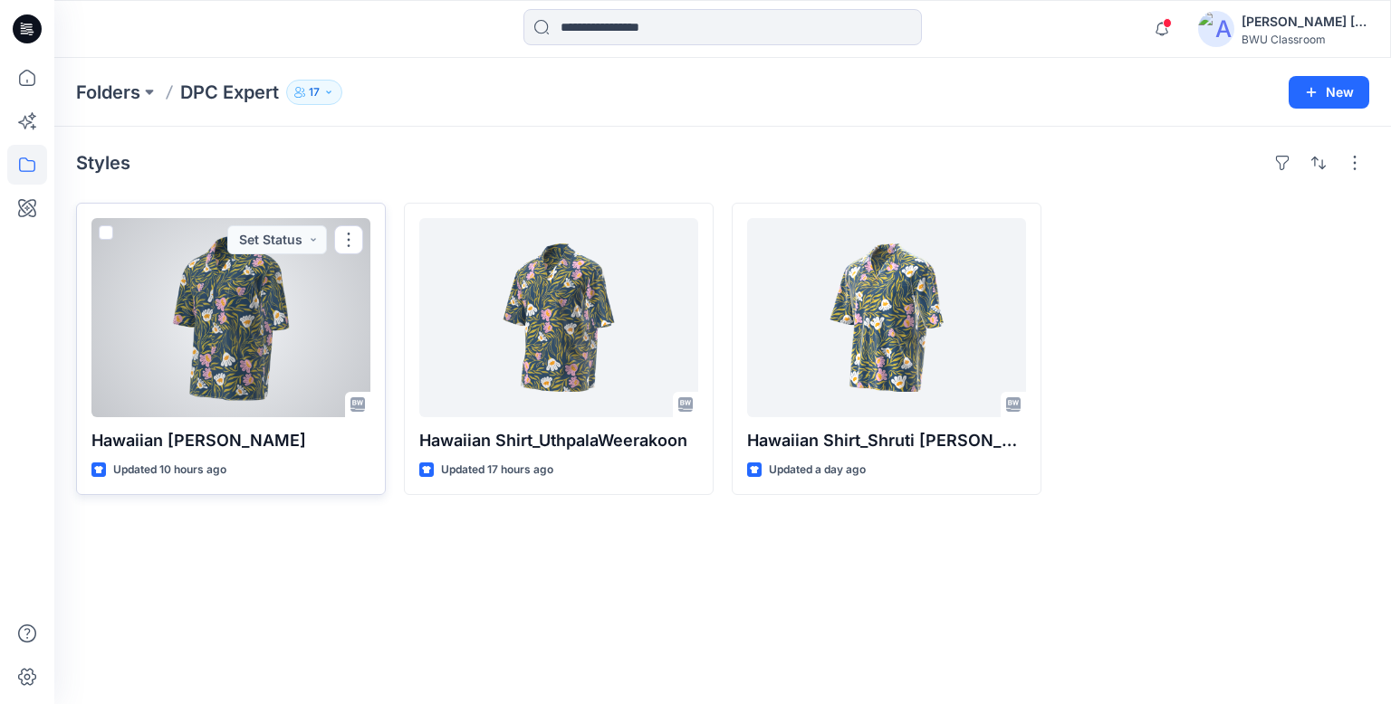
click at [221, 365] on div at bounding box center [230, 317] width 279 height 199
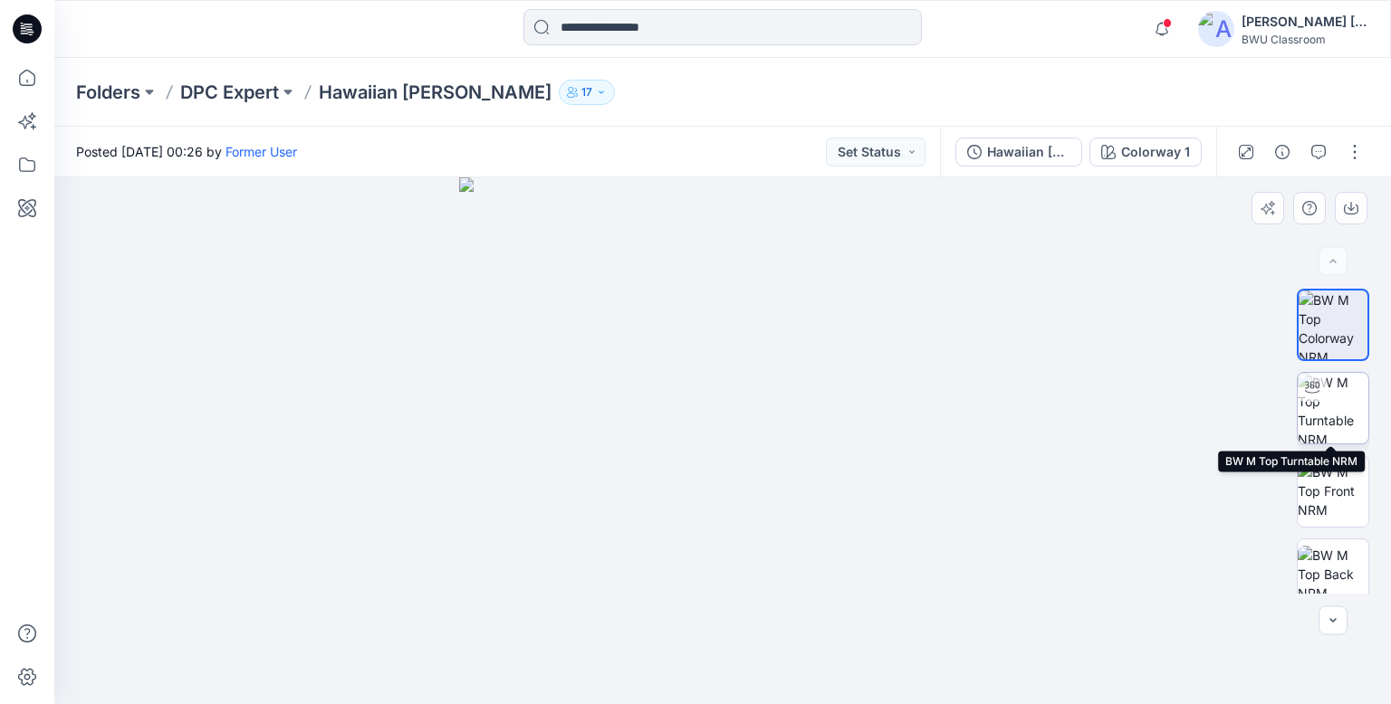
click at [1336, 402] on img at bounding box center [1333, 408] width 71 height 71
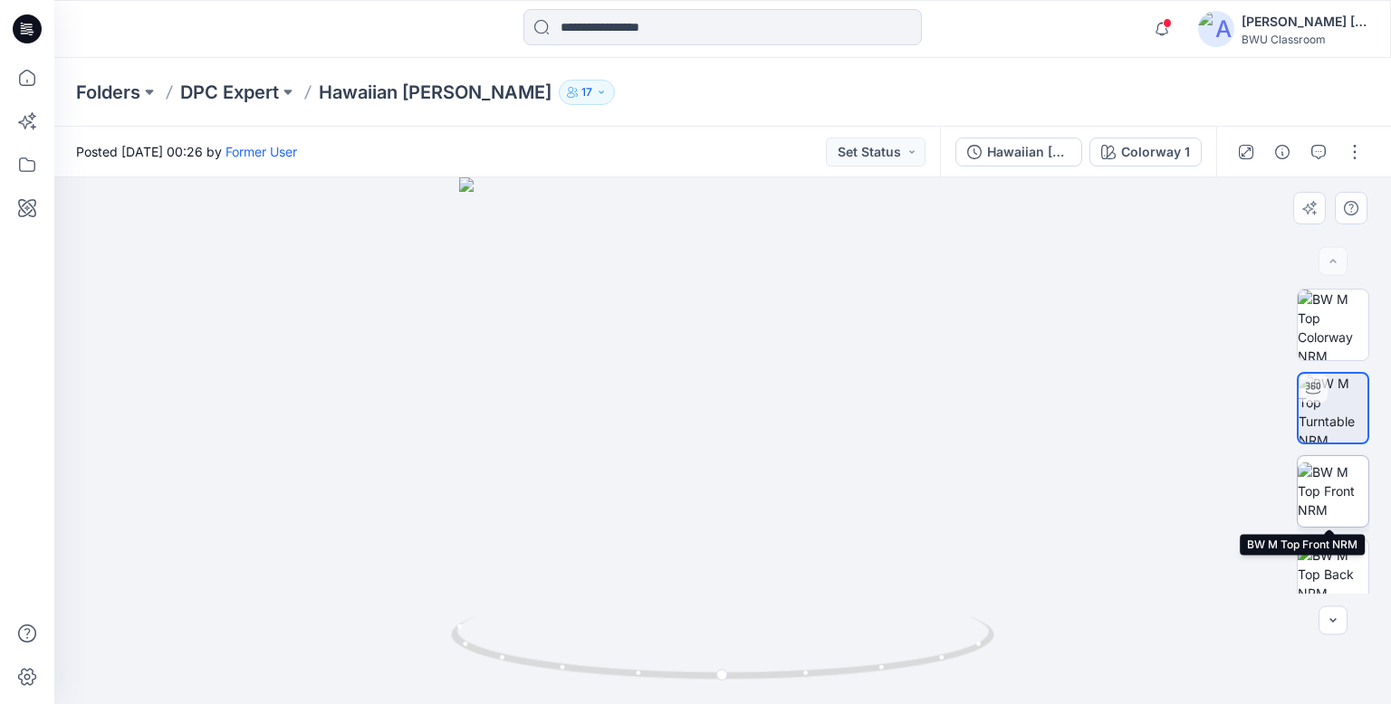
click at [1330, 497] on img at bounding box center [1333, 491] width 71 height 57
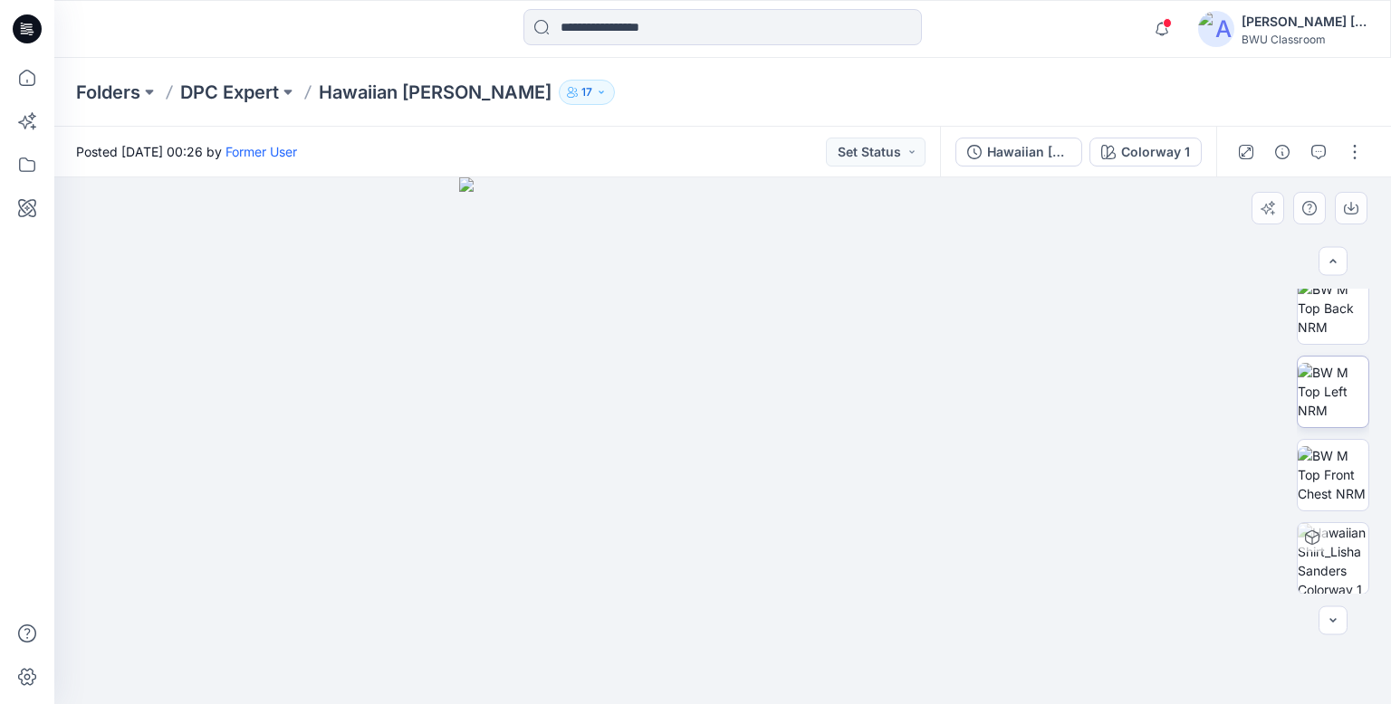
scroll to position [267, 0]
click at [1338, 542] on img at bounding box center [1333, 557] width 71 height 71
click at [1340, 476] on img at bounding box center [1333, 473] width 71 height 57
click at [1333, 392] on img at bounding box center [1333, 390] width 71 height 57
click at [1333, 305] on img at bounding box center [1333, 307] width 71 height 57
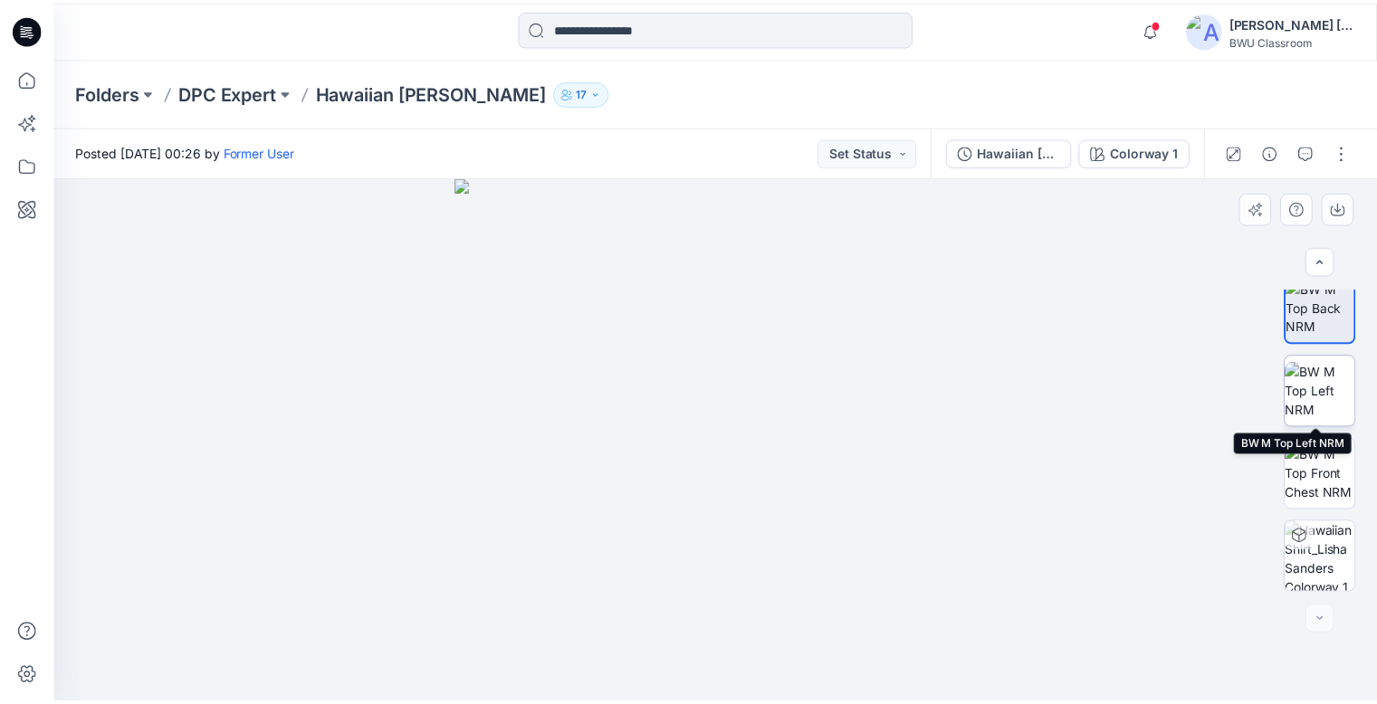
scroll to position [0, 0]
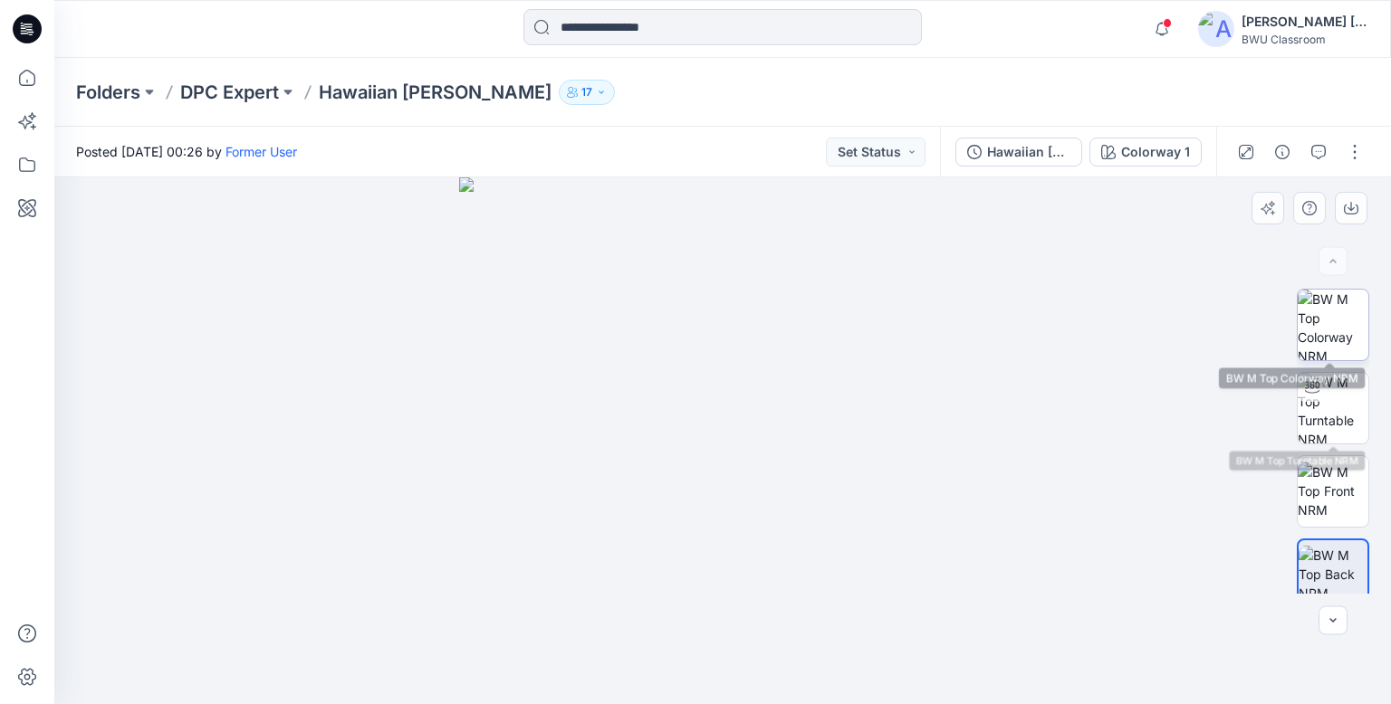
click at [1336, 334] on img at bounding box center [1333, 325] width 71 height 71
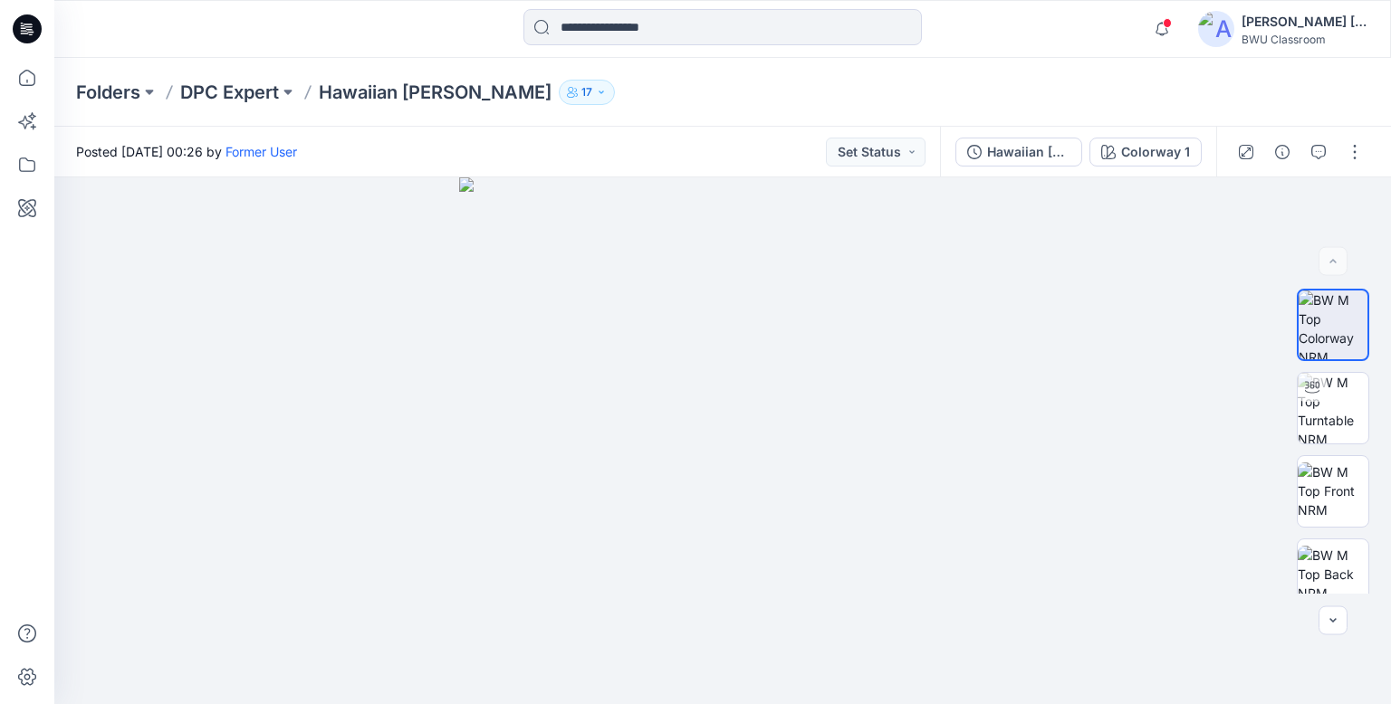
click at [42, 33] on div at bounding box center [27, 29] width 58 height 58
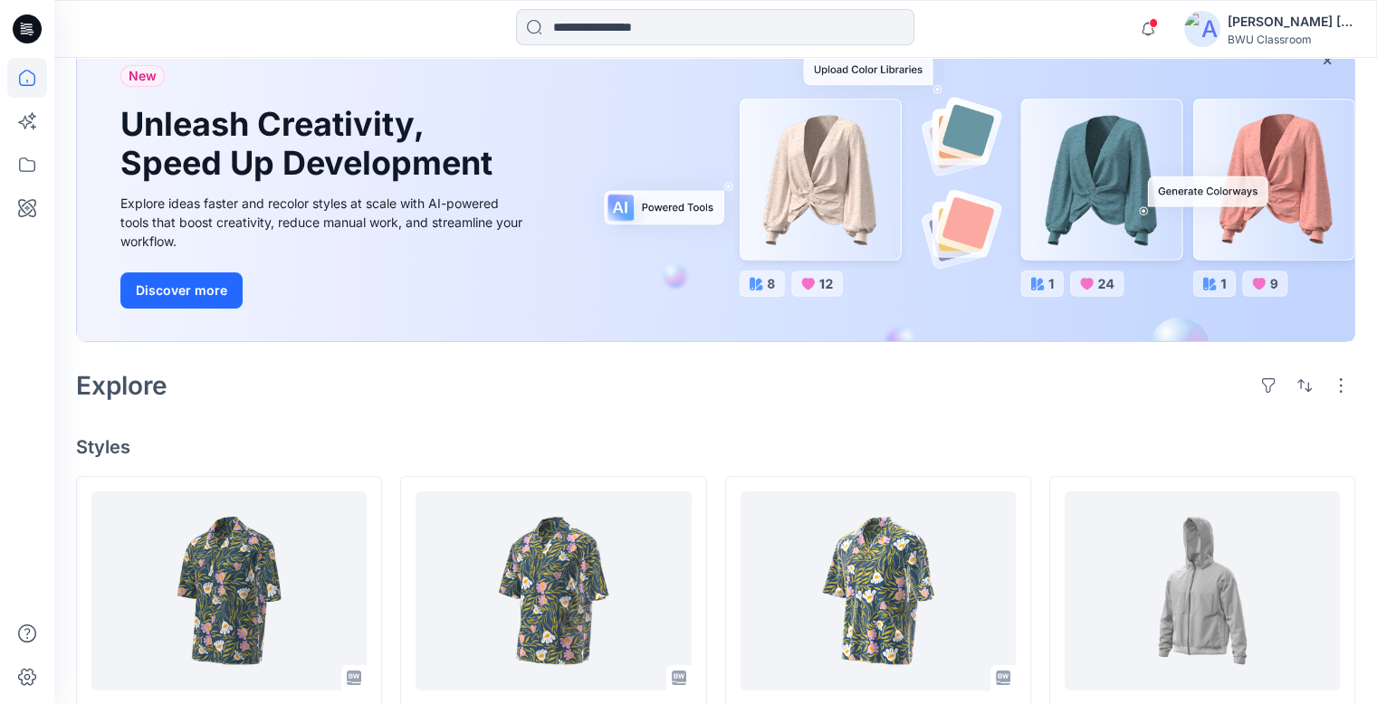
scroll to position [181, 0]
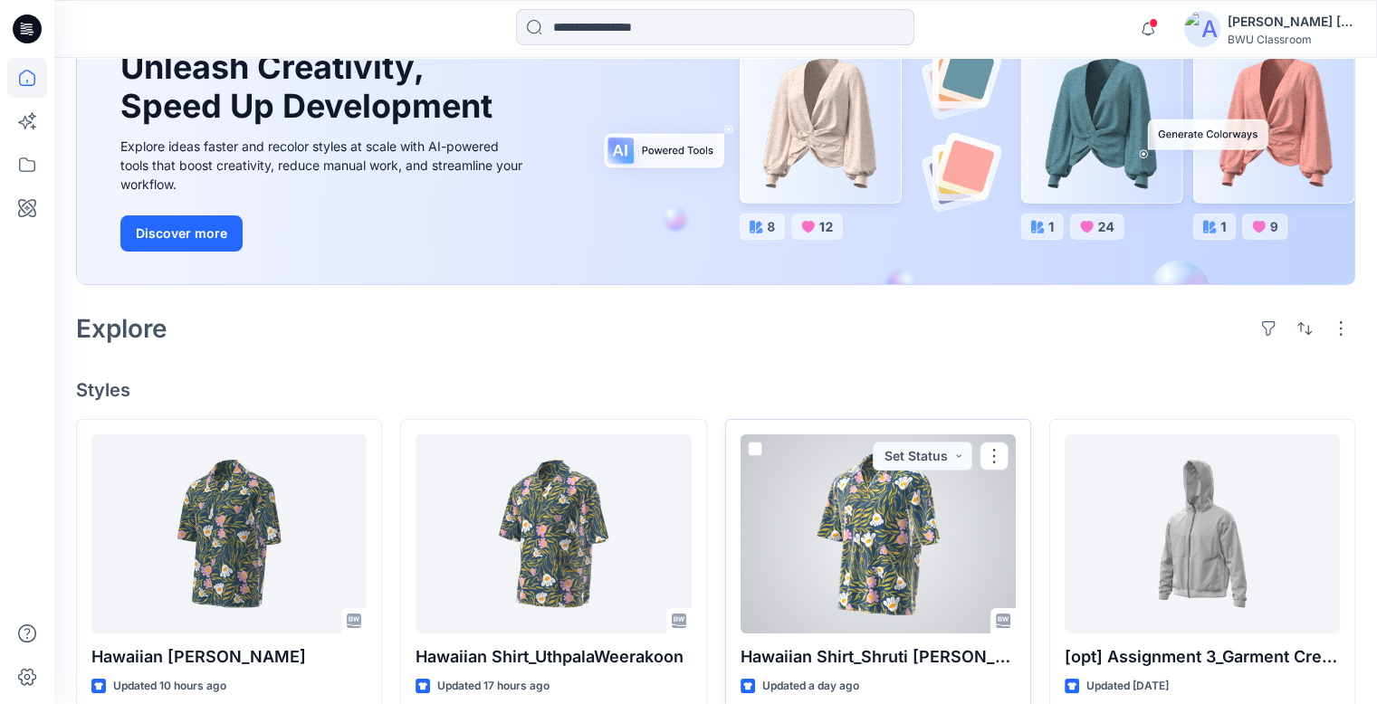
click at [810, 559] on div at bounding box center [878, 534] width 275 height 199
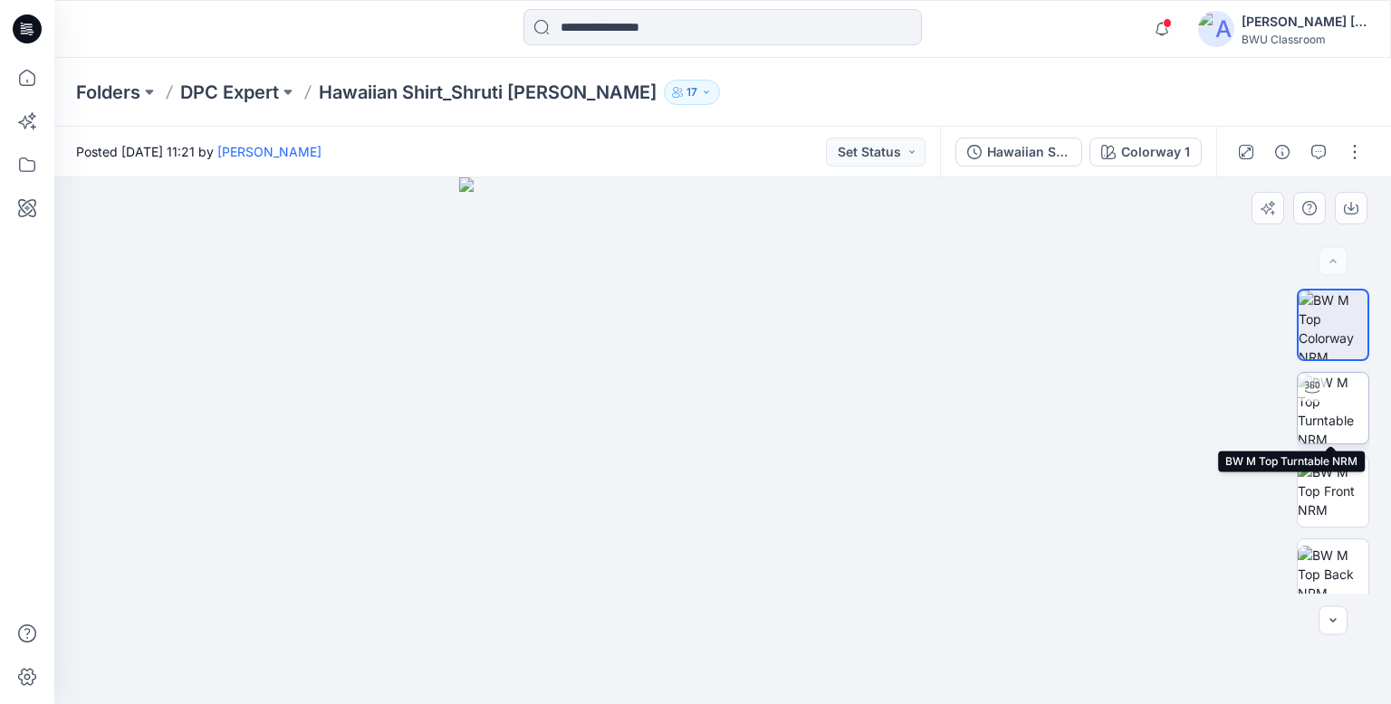
click at [1347, 421] on img at bounding box center [1333, 408] width 71 height 71
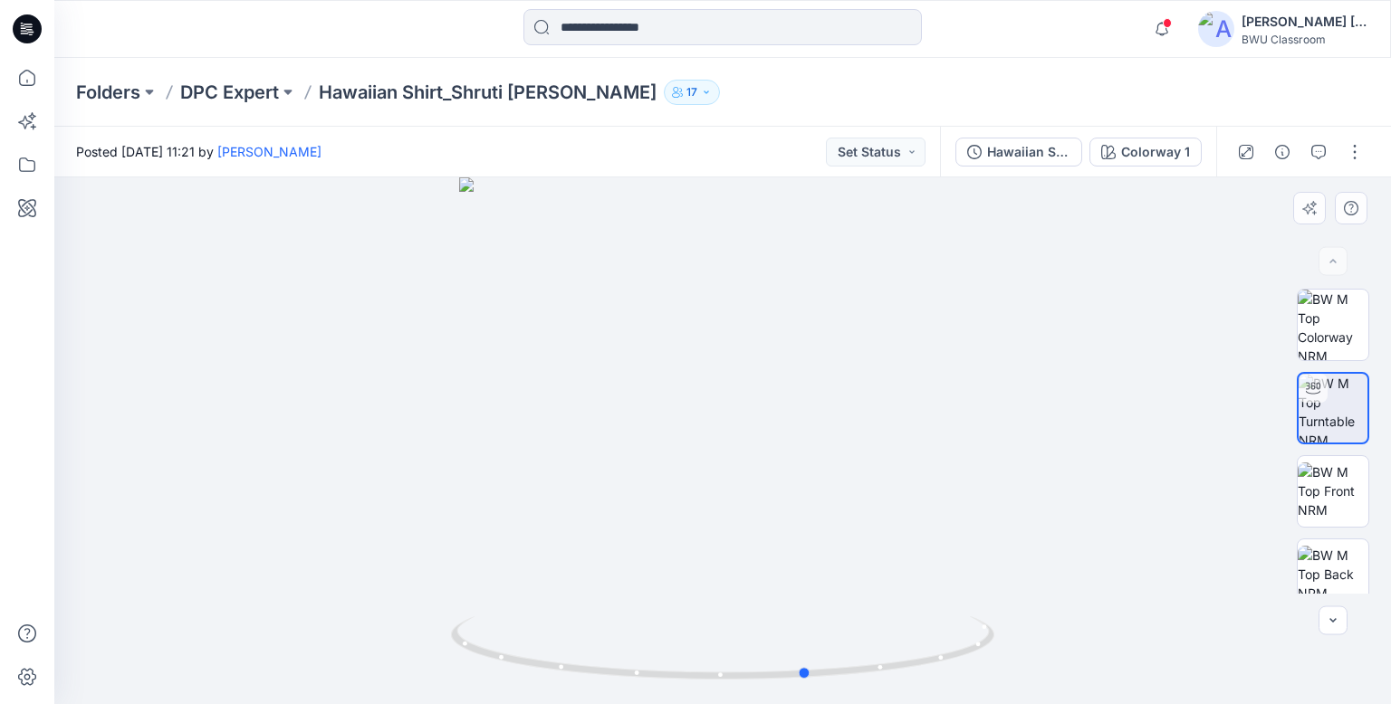
drag, startPoint x: 953, startPoint y: 678, endPoint x: 1038, endPoint y: 659, distance: 87.2
click at [1038, 659] on div at bounding box center [722, 440] width 1336 height 527
click at [1326, 494] on img at bounding box center [1333, 491] width 71 height 57
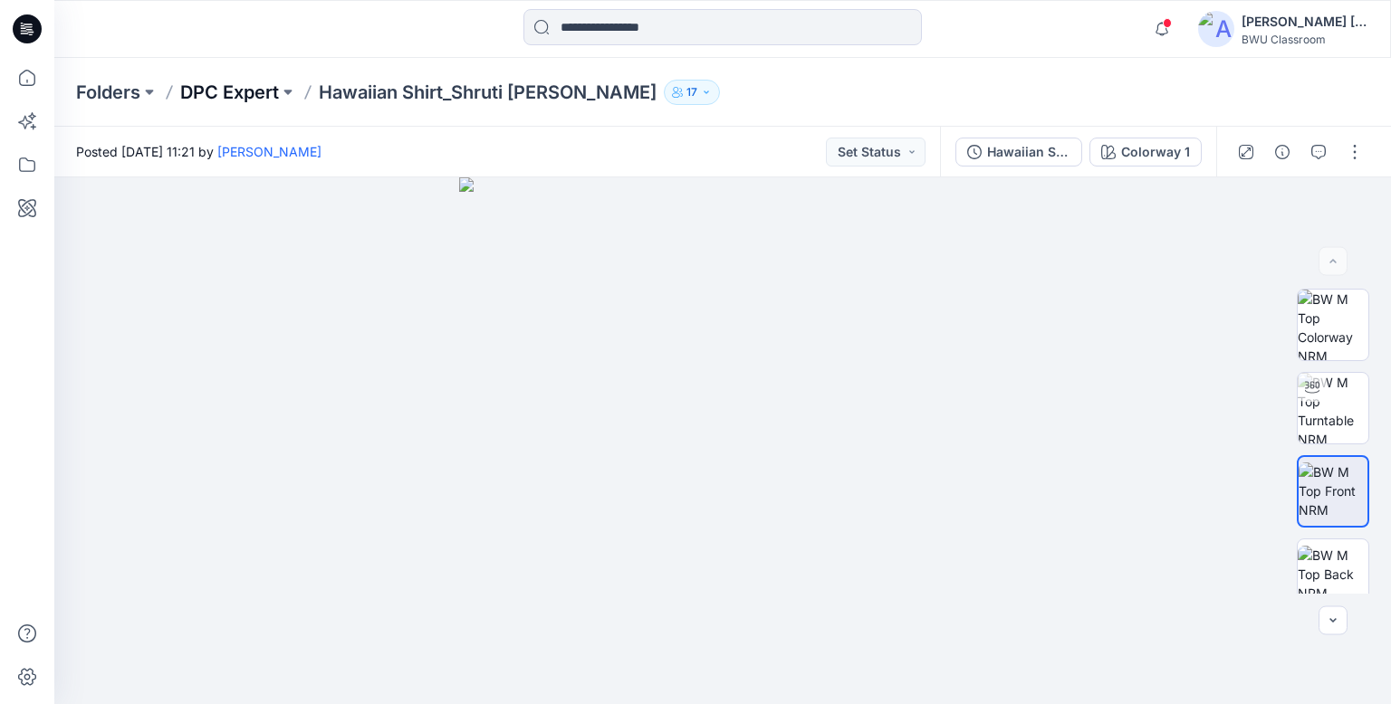
click at [239, 90] on p "DPC Expert" at bounding box center [229, 92] width 99 height 25
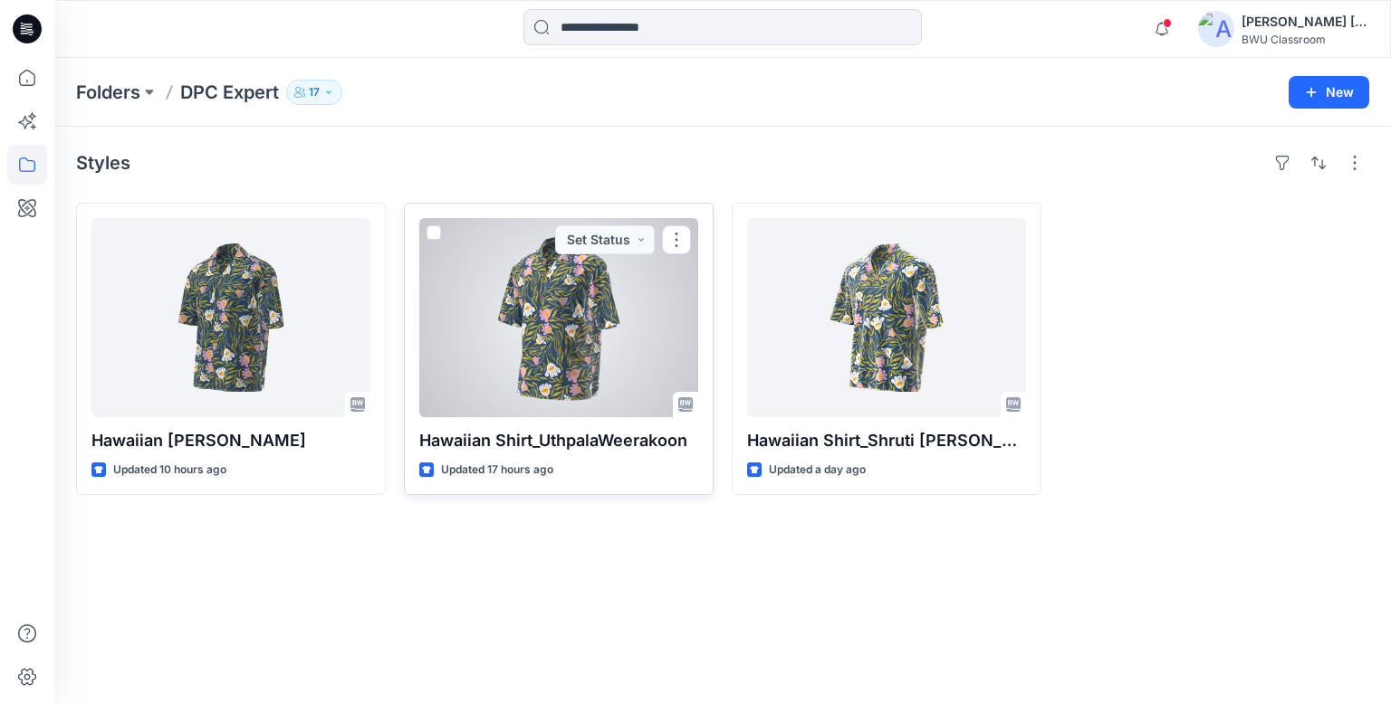
click at [544, 321] on div at bounding box center [558, 317] width 279 height 199
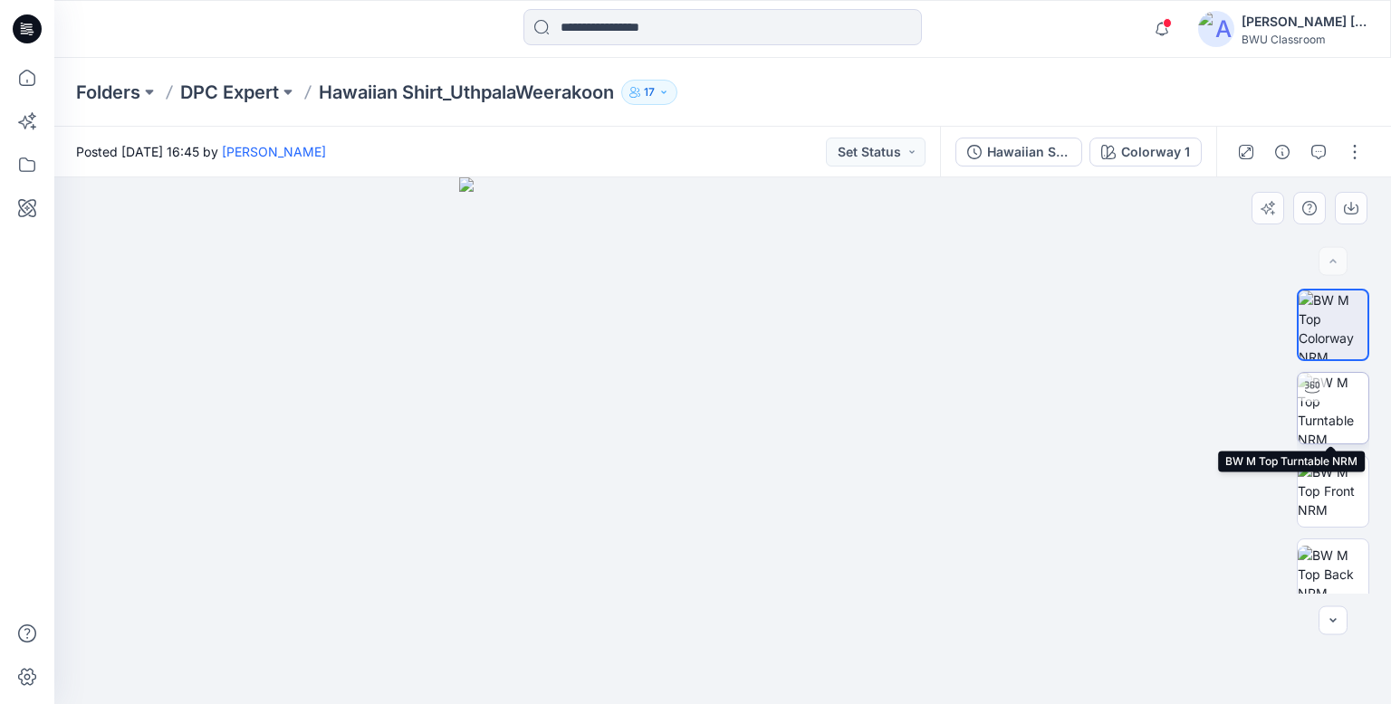
click at [1312, 409] on img at bounding box center [1333, 408] width 71 height 71
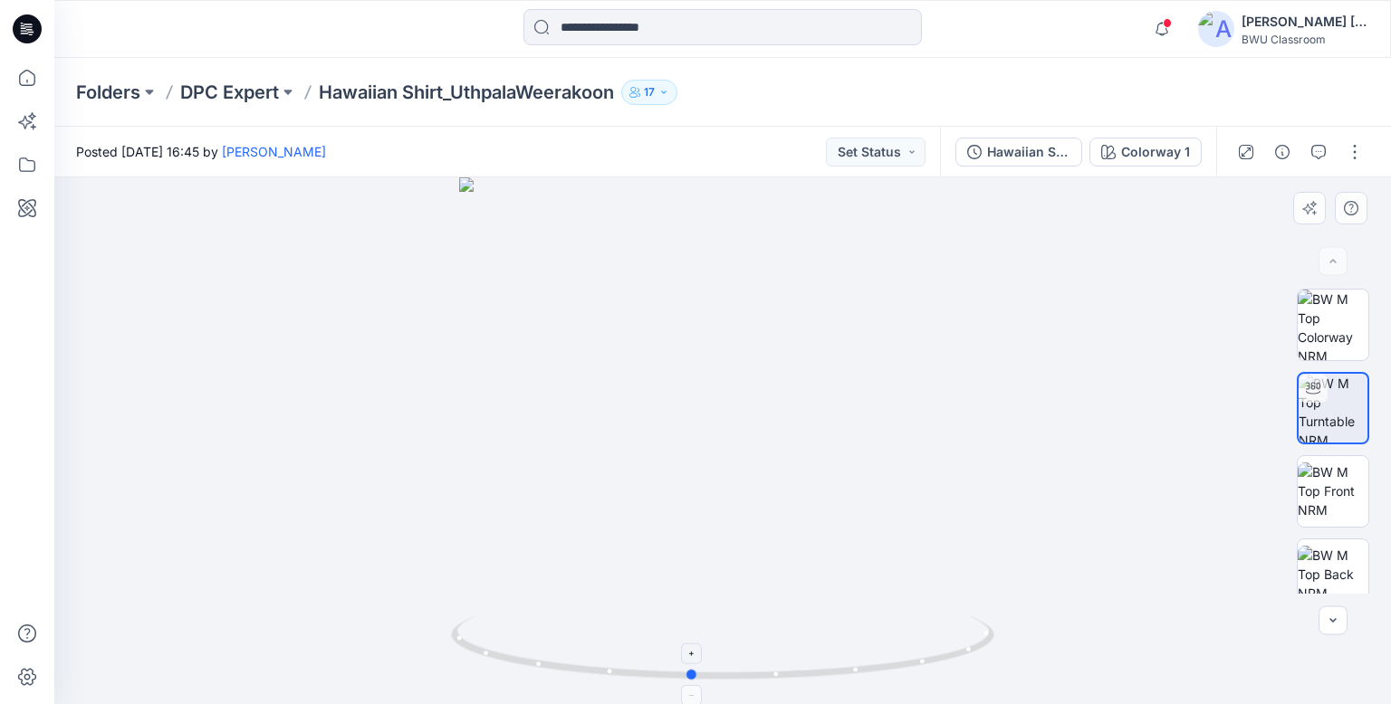
drag, startPoint x: 845, startPoint y: 678, endPoint x: 813, endPoint y: 658, distance: 37.4
click at [813, 658] on icon at bounding box center [725, 651] width 548 height 68
click at [224, 85] on p "DPC Expert" at bounding box center [229, 92] width 99 height 25
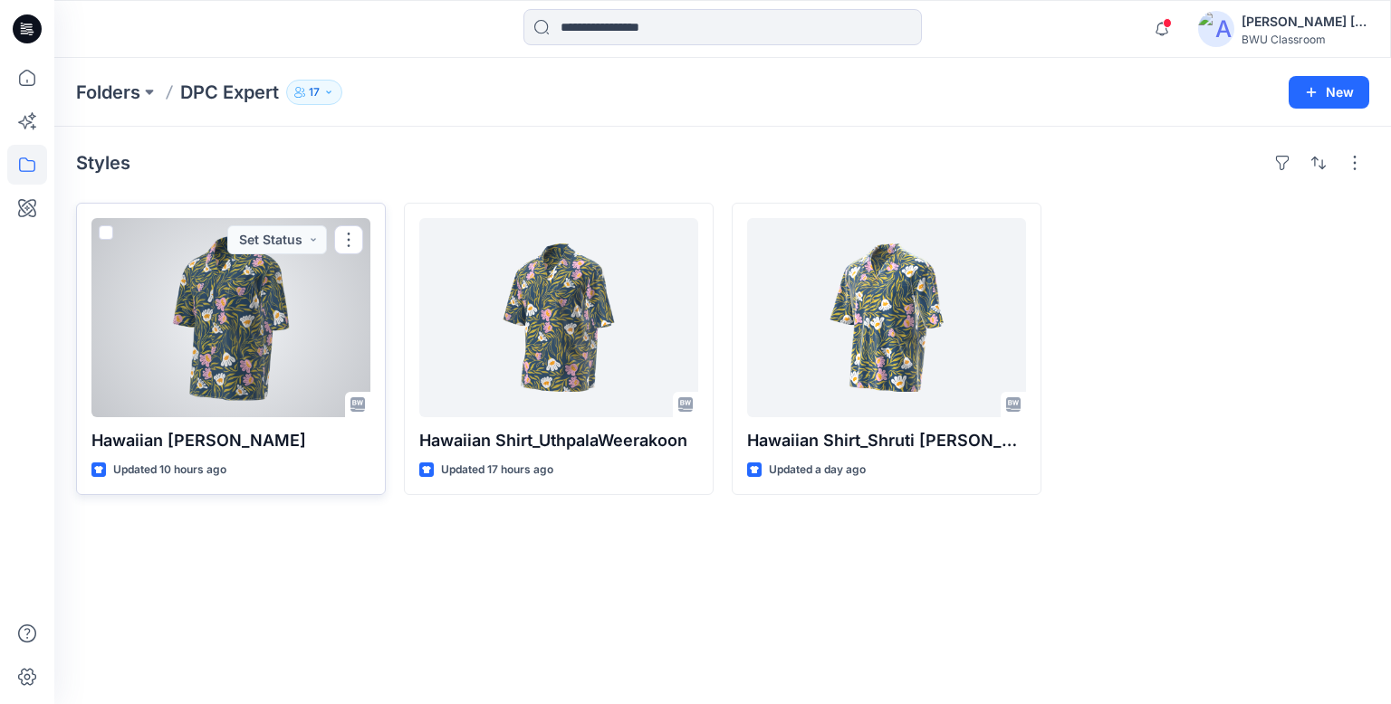
click at [259, 331] on div at bounding box center [230, 317] width 279 height 199
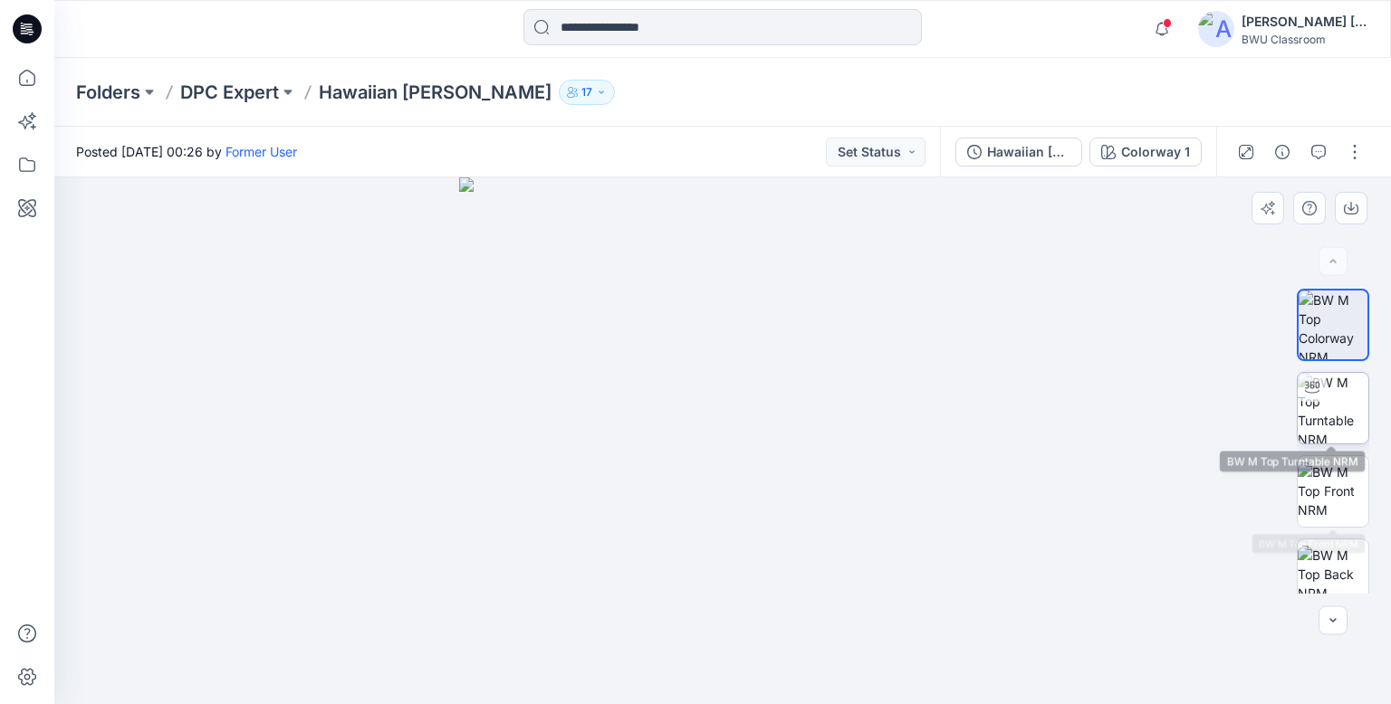
click at [1329, 389] on img at bounding box center [1333, 408] width 71 height 71
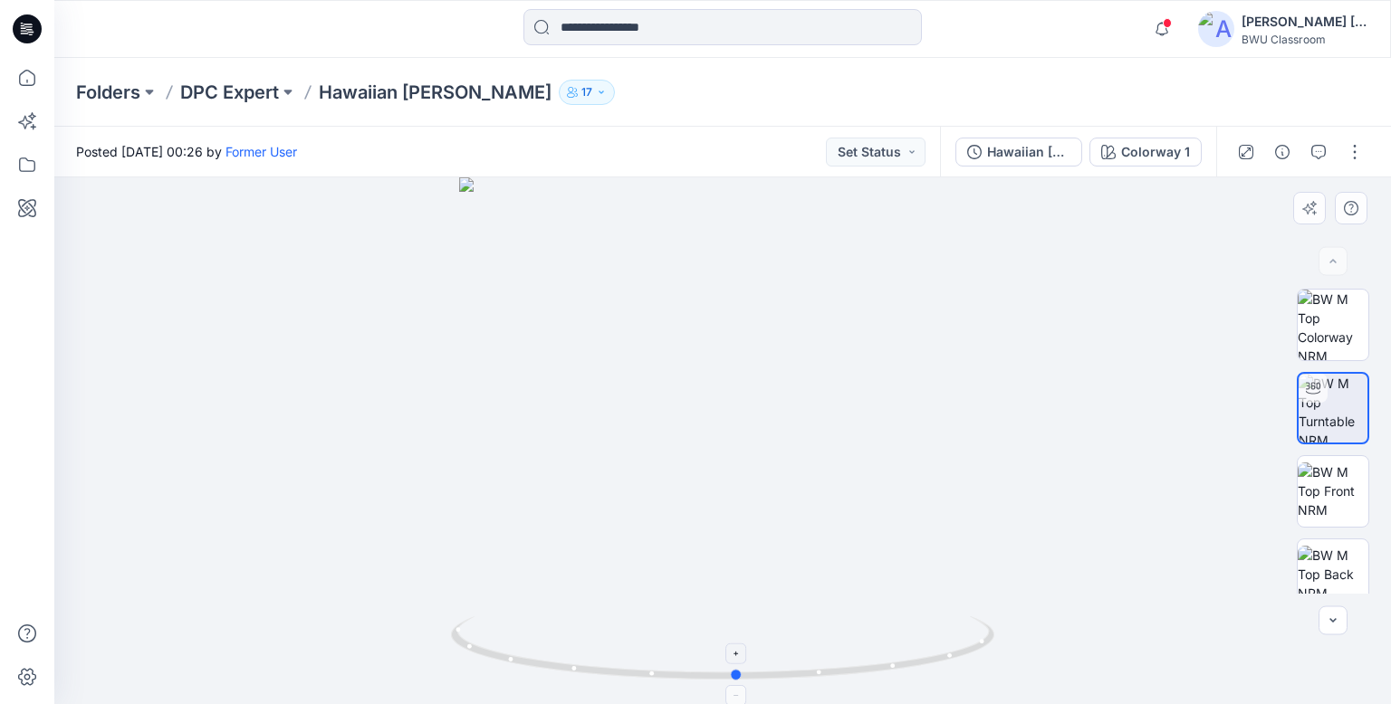
drag, startPoint x: 913, startPoint y: 675, endPoint x: 927, endPoint y: 650, distance: 28.4
click at [927, 650] on icon at bounding box center [725, 651] width 548 height 68
